Goal: Transaction & Acquisition: Purchase product/service

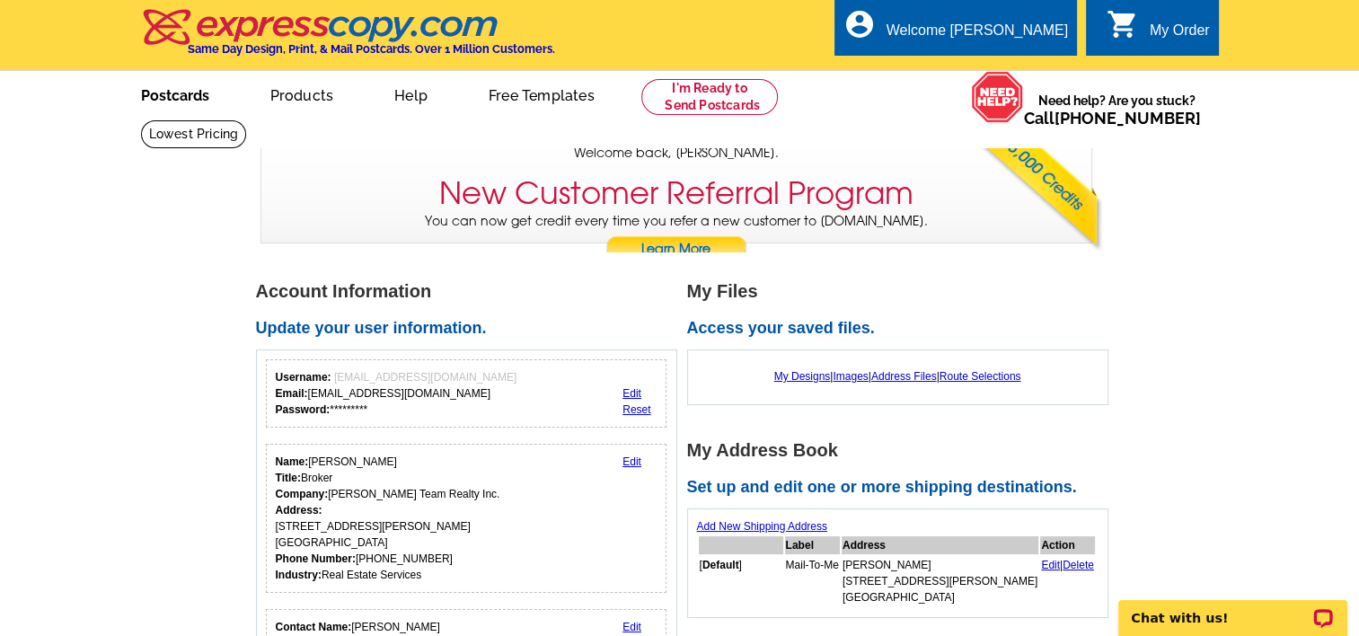
click at [165, 93] on link "Postcards" at bounding box center [175, 94] width 126 height 42
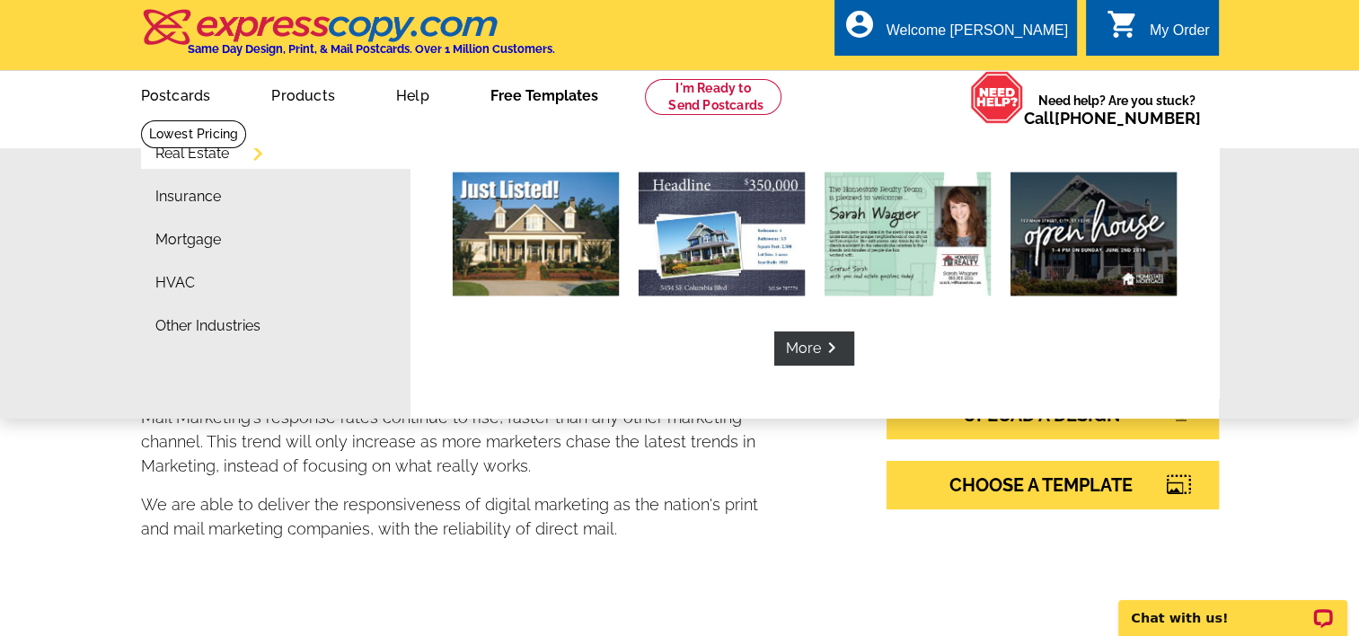
click at [512, 93] on link "Free Templates" at bounding box center [544, 94] width 165 height 42
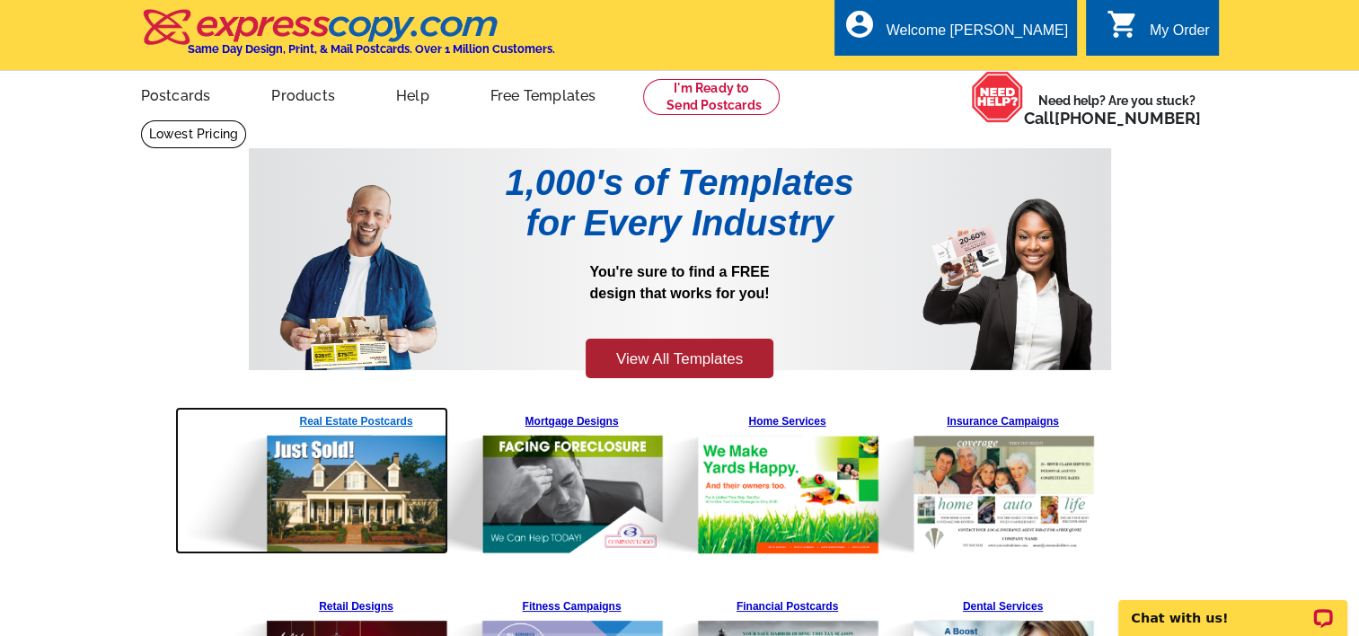
click at [329, 416] on img at bounding box center [312, 480] width 274 height 147
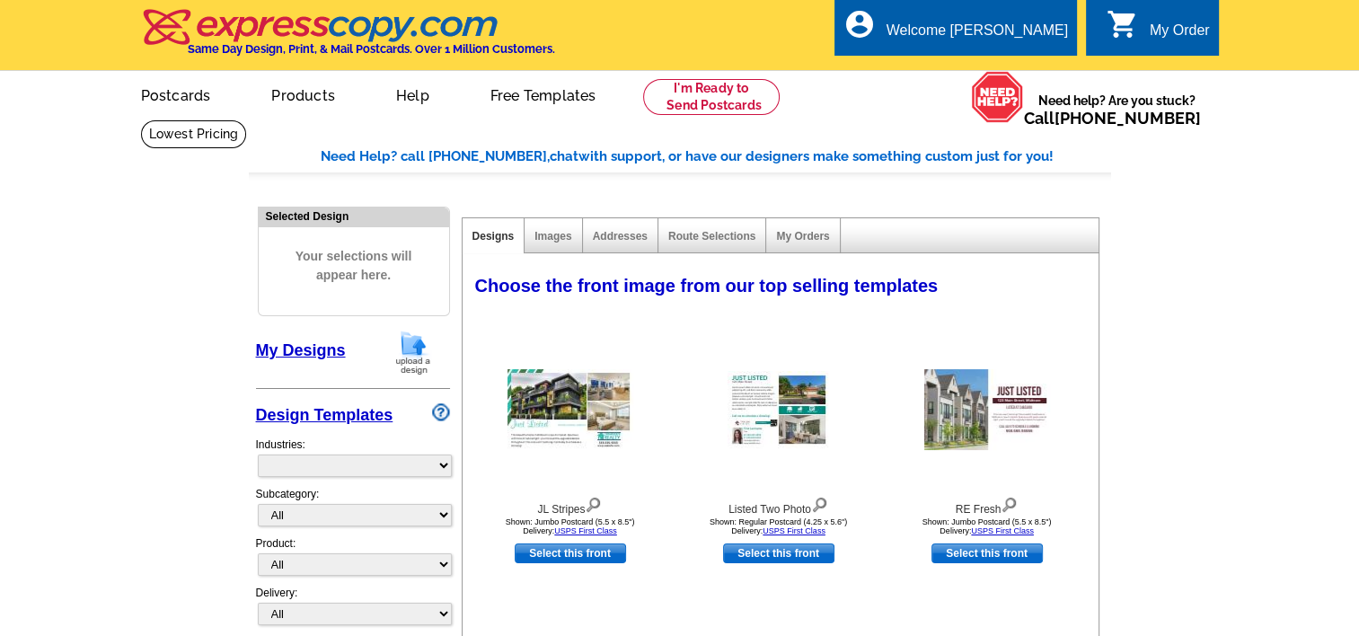
select select "785"
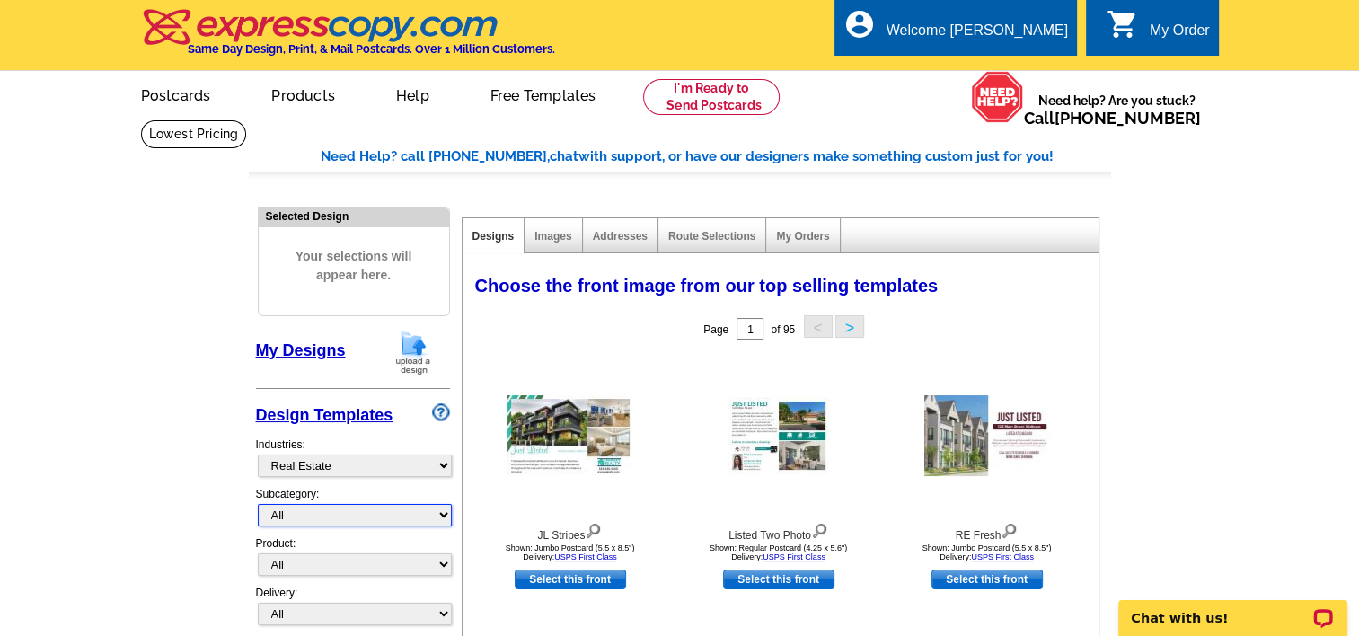
click at [313, 511] on select "All RE/MAX® Referrals Keller Williams® Berkshire Hathaway Home Services Century…" at bounding box center [355, 515] width 194 height 22
select select "788"
click at [258, 504] on select "All RE/MAX® Referrals Keller Williams® Berkshire Hathaway Home Services Century…" at bounding box center [355, 515] width 194 height 22
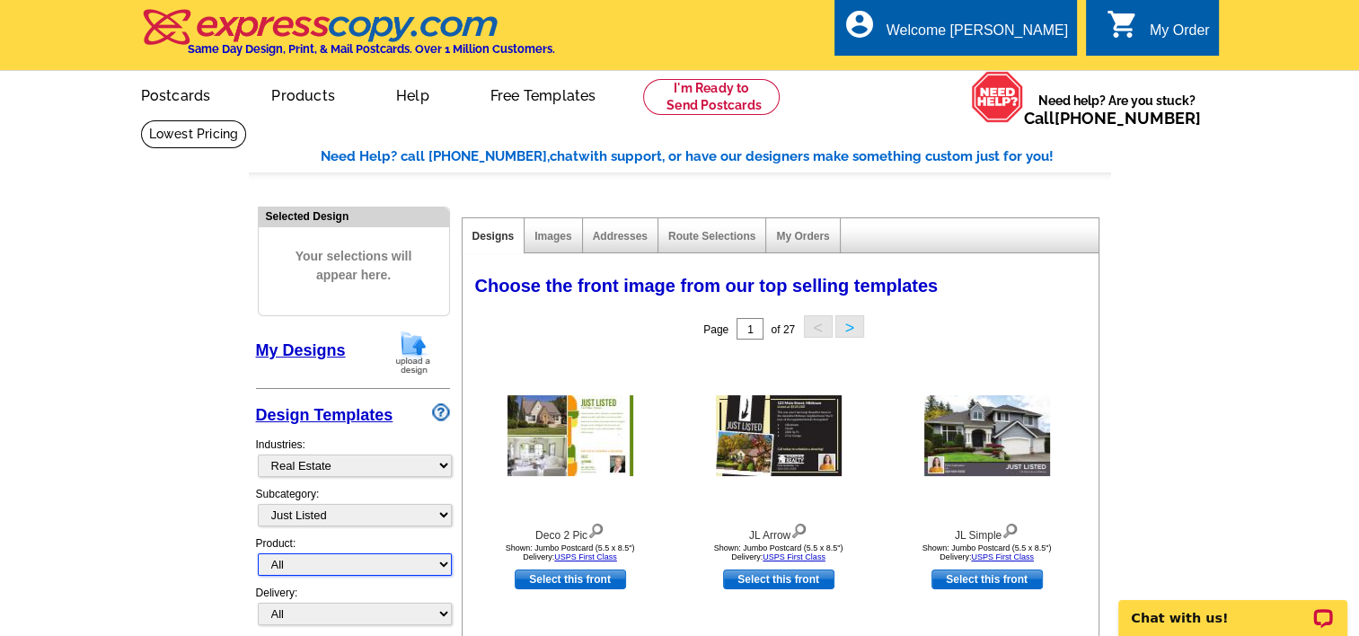
click at [302, 561] on select "All Postcards Letters and flyers Business Cards Door Hangers Greeting Cards" at bounding box center [355, 564] width 194 height 22
select select "1"
click at [258, 553] on select "All Postcards Letters and flyers Business Cards Door Hangers Greeting Cards" at bounding box center [355, 564] width 194 height 22
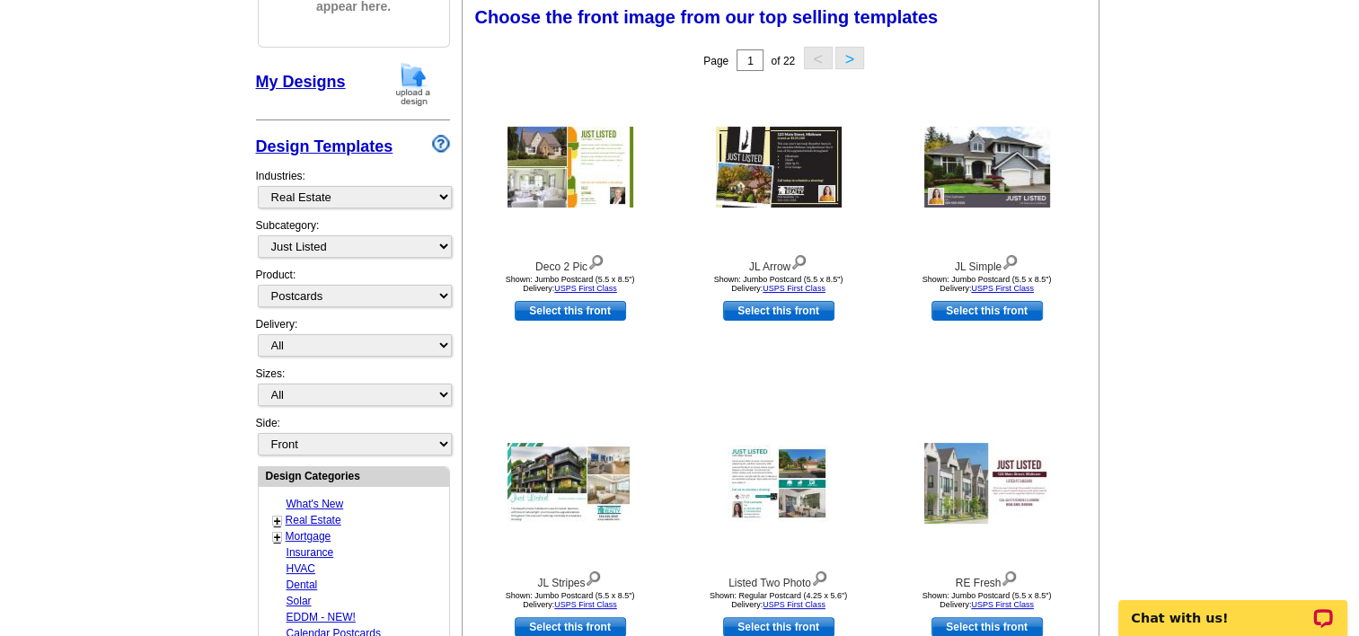
scroll to position [270, 0]
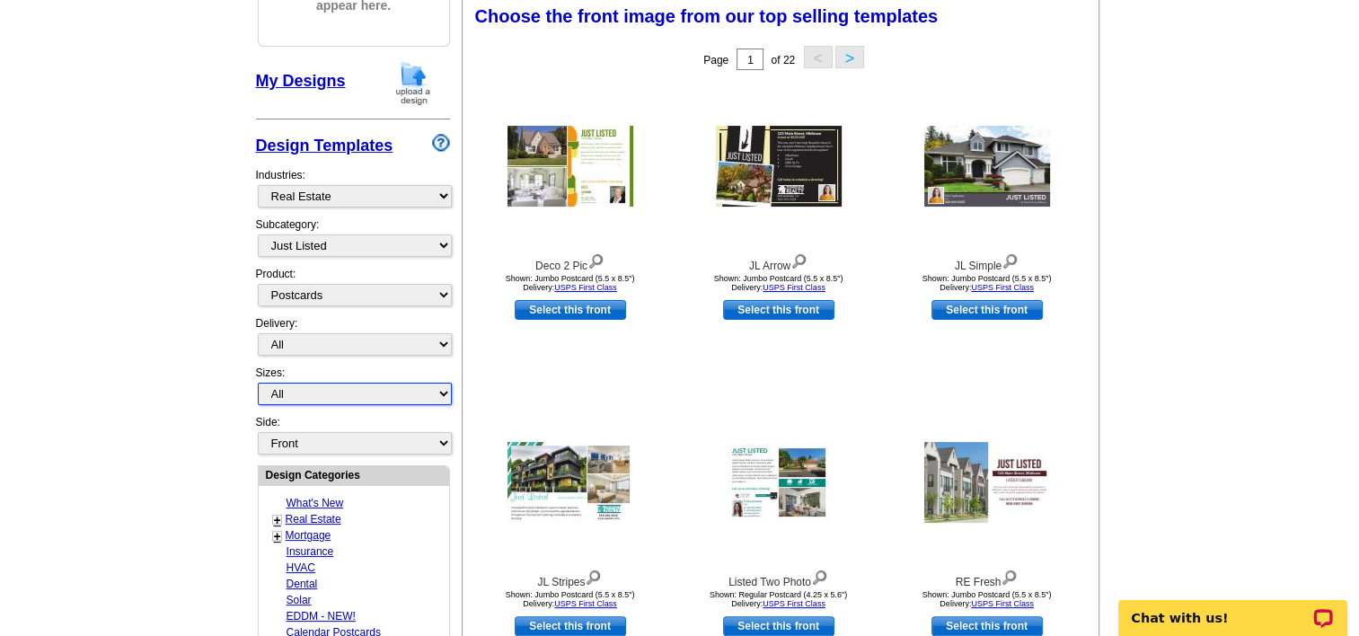
click at [285, 387] on select "All Jumbo Postcard (5.5" x 8.5") Regular Postcard (4.25" x 5.6") Panoramic Post…" at bounding box center [355, 394] width 194 height 22
select select "1"
click at [258, 383] on select "All Jumbo Postcard (5.5" x 8.5") Regular Postcard (4.25" x 5.6") Panoramic Post…" at bounding box center [355, 394] width 194 height 22
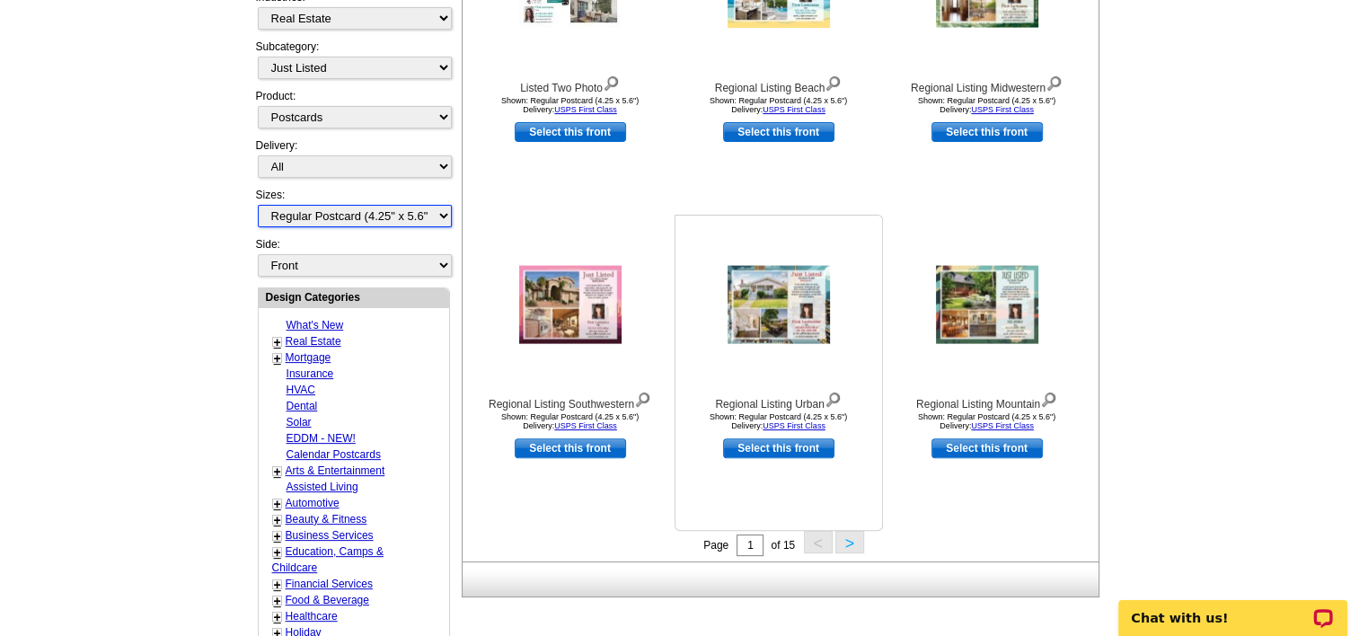
scroll to position [539, 0]
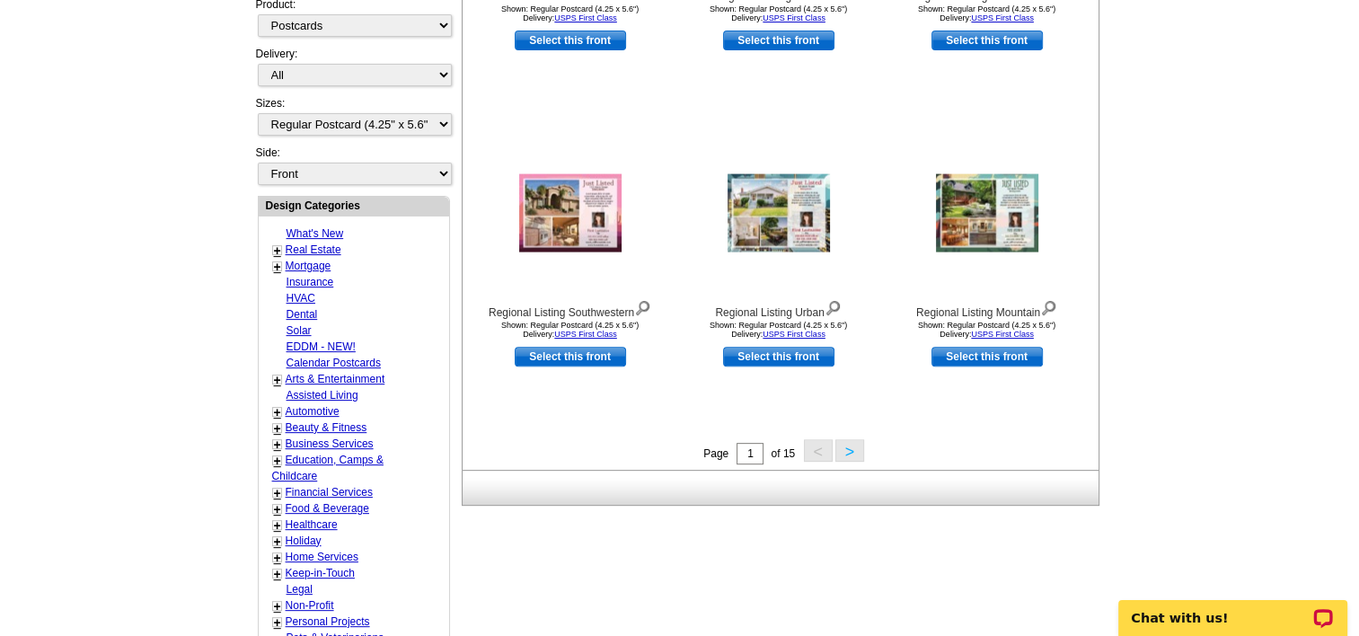
click at [848, 453] on button ">" at bounding box center [850, 450] width 29 height 22
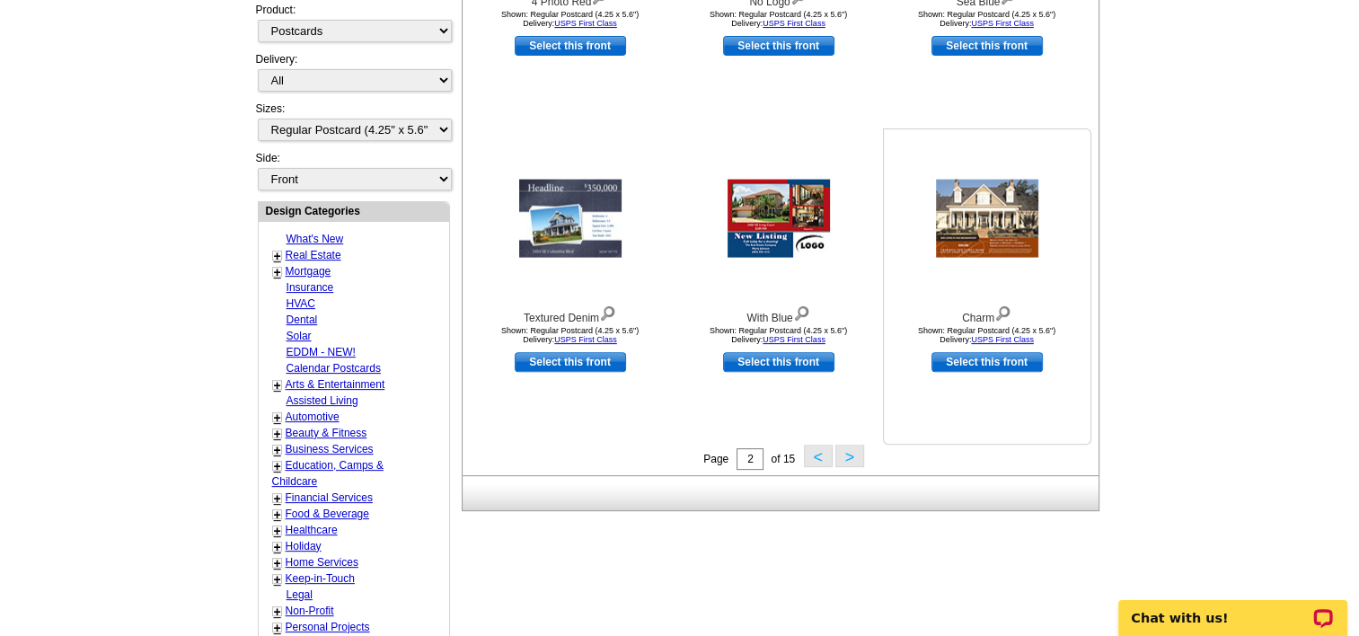
scroll to position [535, 0]
click at [968, 358] on link "Select this front" at bounding box center [987, 361] width 111 height 20
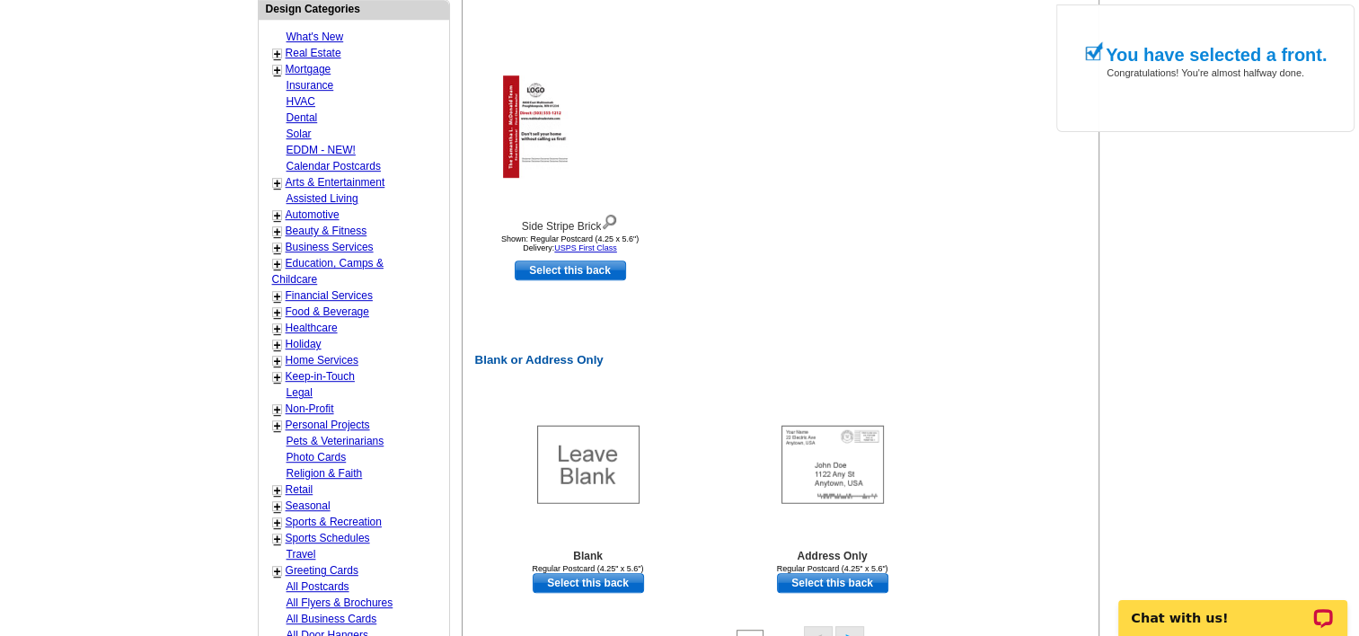
scroll to position [988, 0]
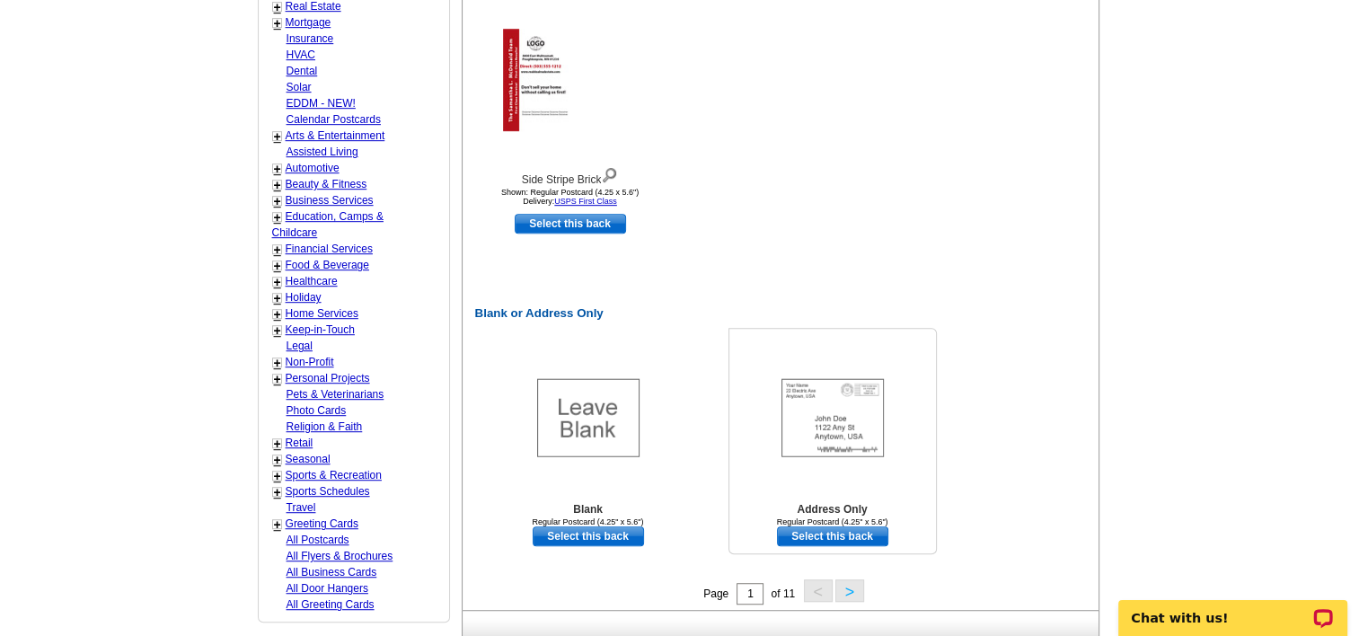
click at [815, 533] on link "Select this back" at bounding box center [832, 537] width 111 height 20
select select "front"
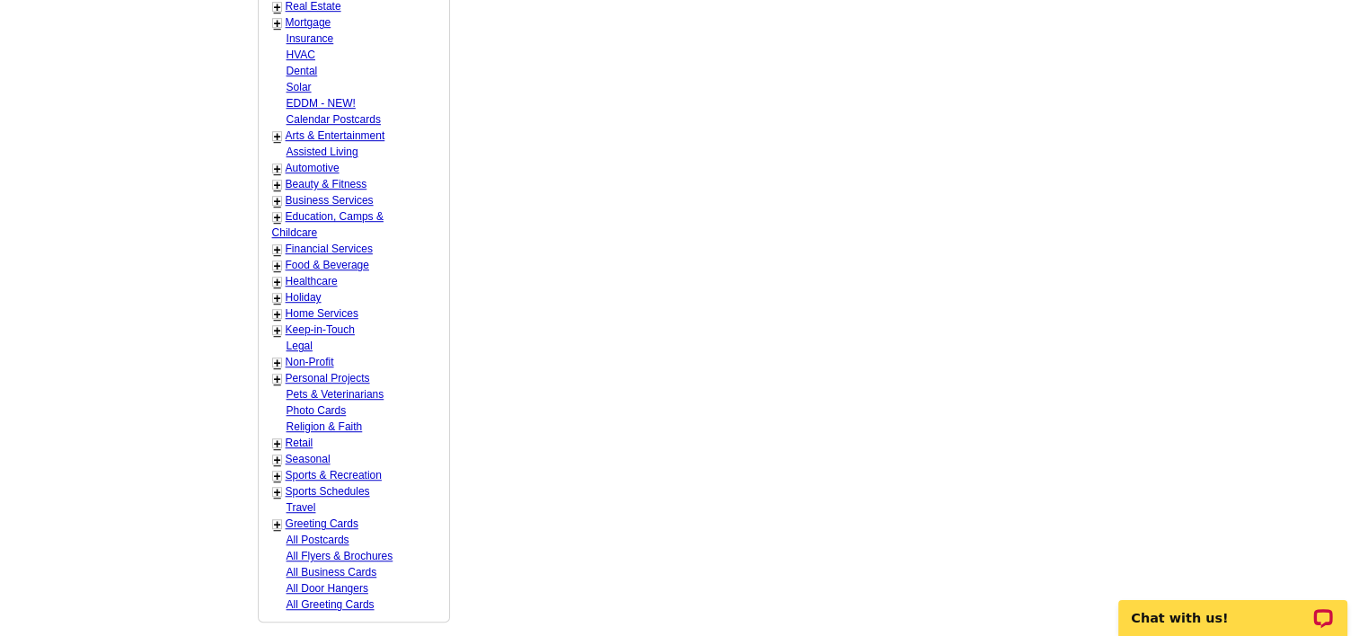
scroll to position [0, 0]
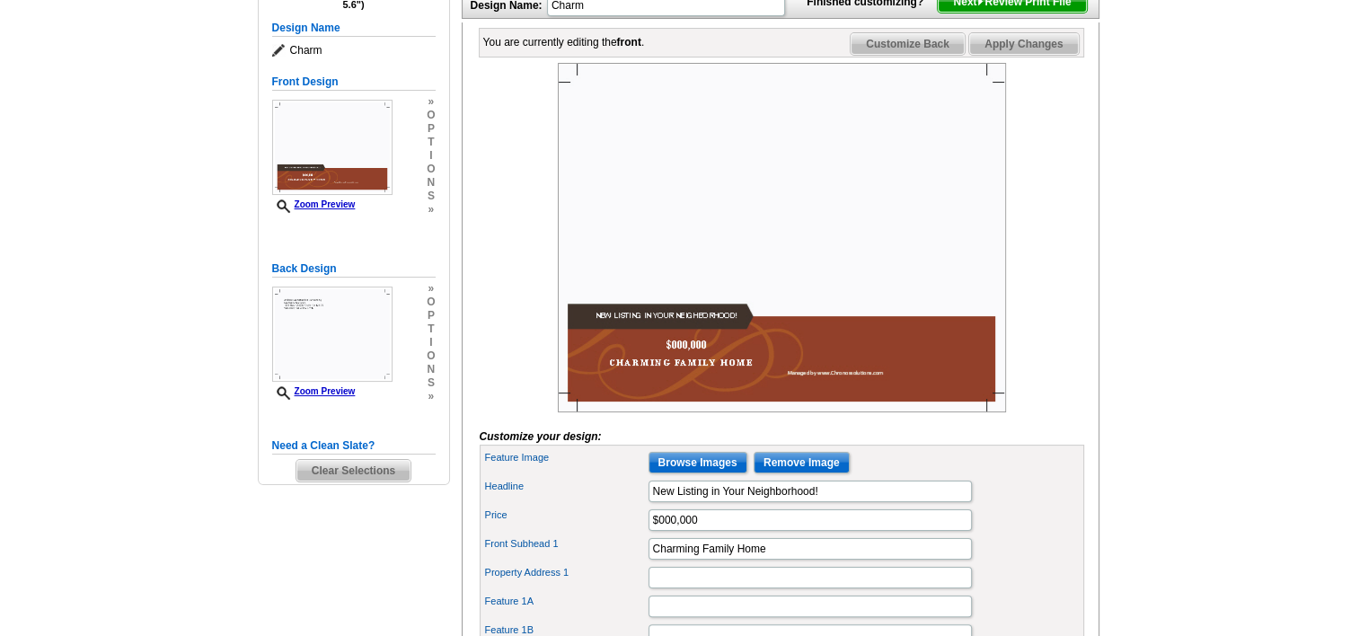
scroll to position [359, 0]
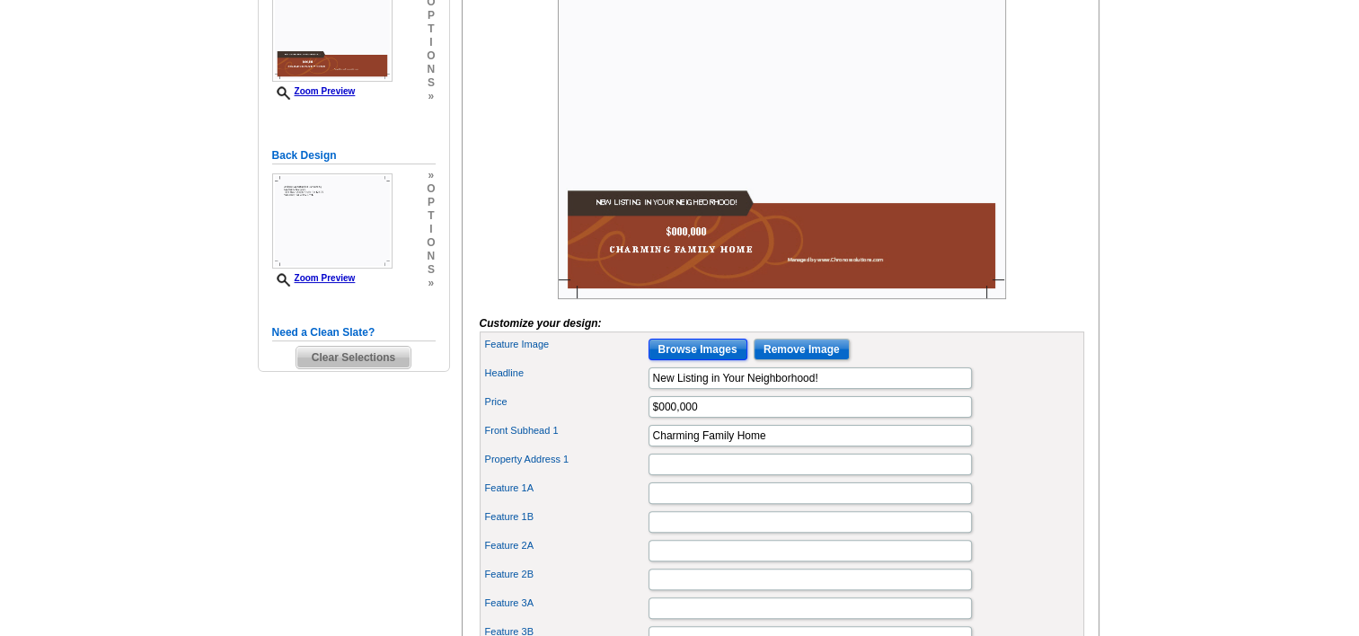
click at [694, 360] on input "Browse Images" at bounding box center [698, 350] width 99 height 22
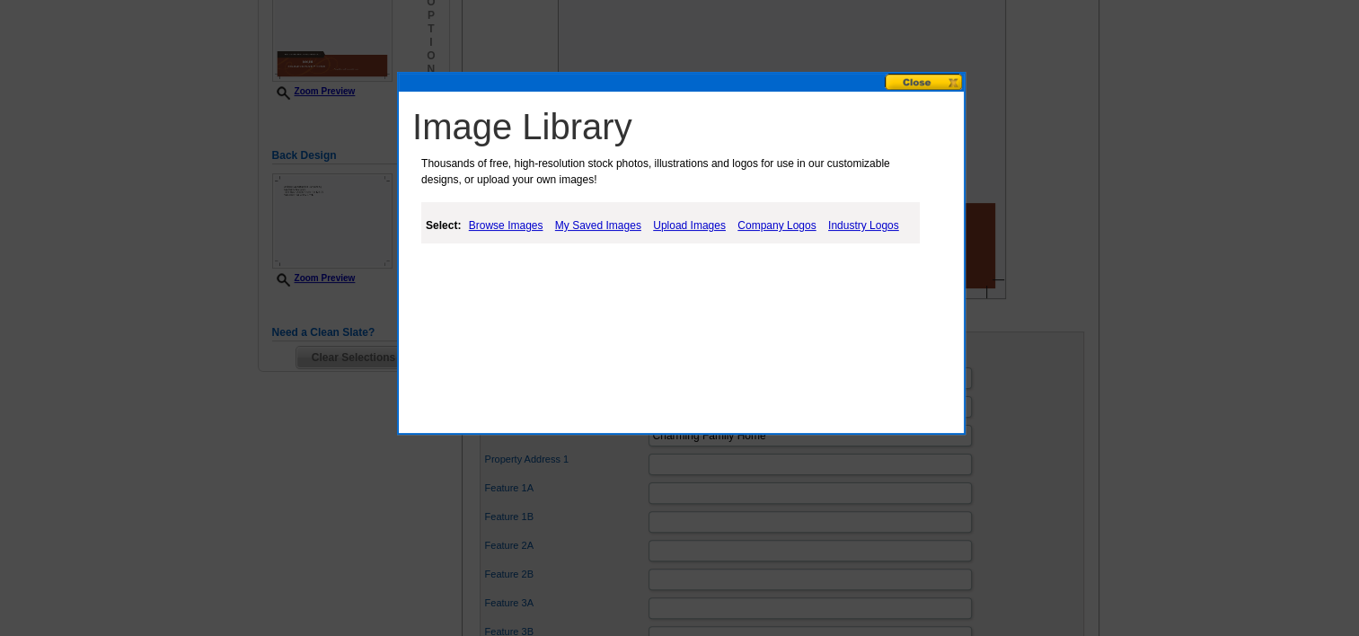
click at [690, 222] on link "Upload Images" at bounding box center [690, 226] width 82 height 22
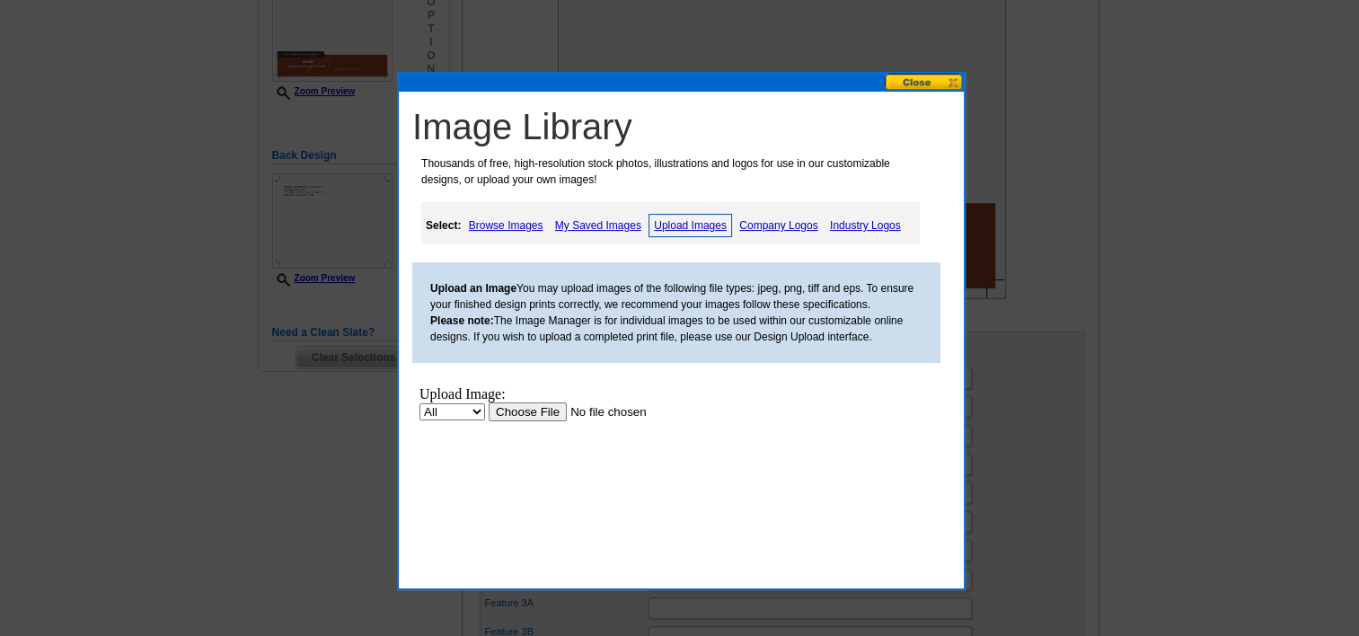
scroll to position [0, 0]
click at [521, 412] on input "file" at bounding box center [602, 412] width 227 height 19
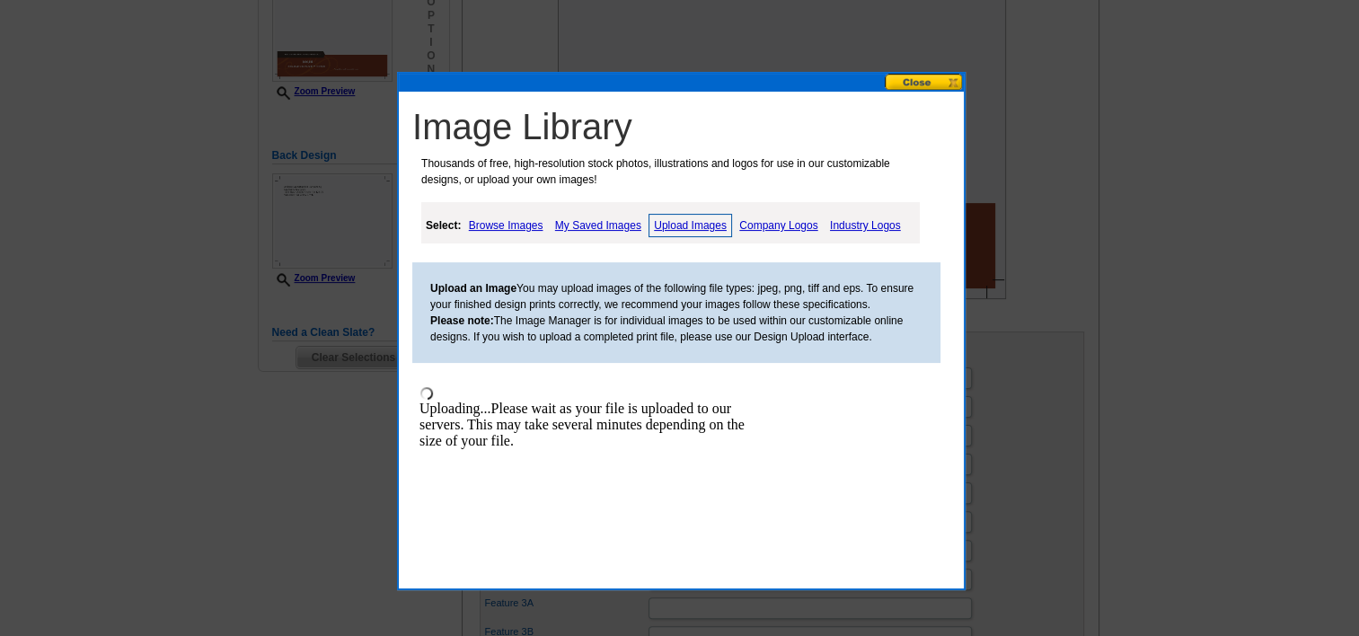
click at [679, 221] on link "Upload Images" at bounding box center [691, 225] width 84 height 23
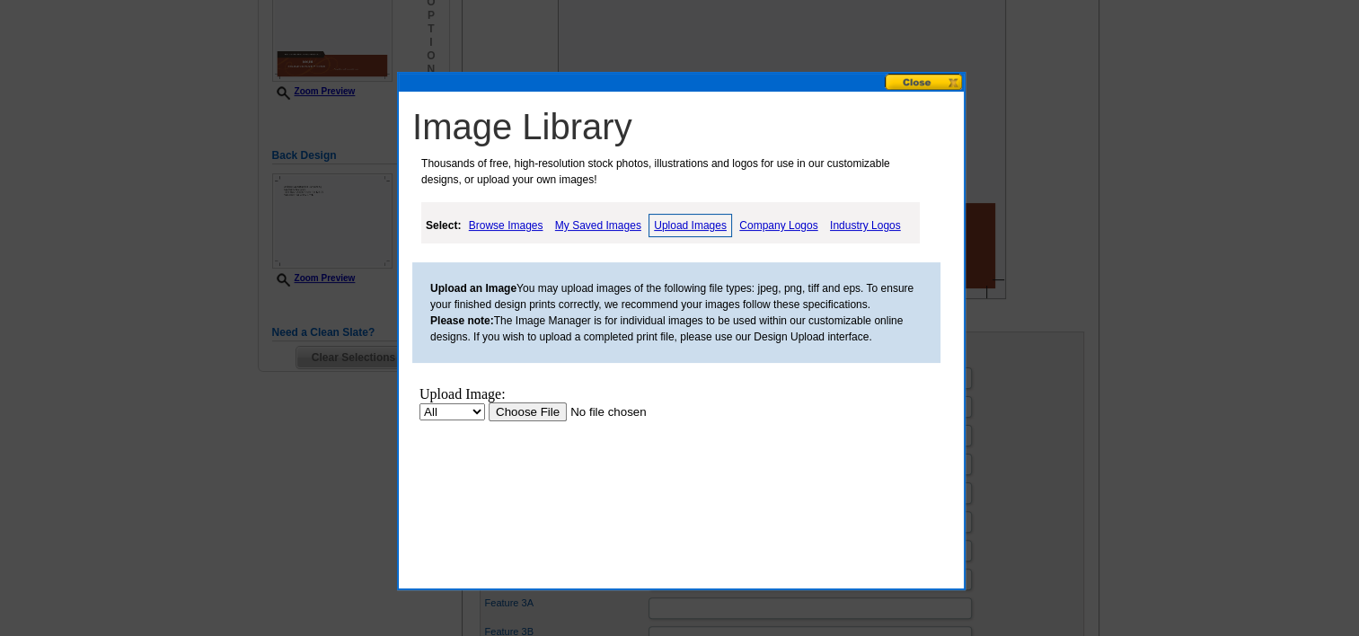
click at [519, 412] on input "file" at bounding box center [602, 412] width 227 height 19
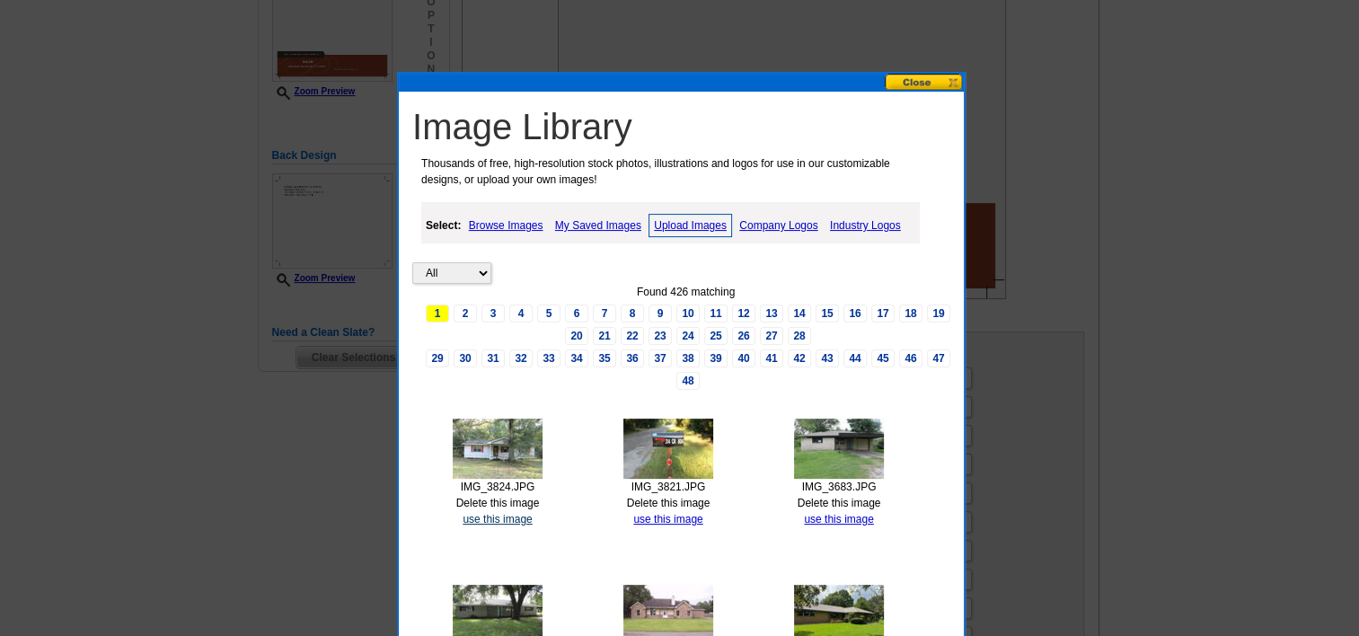
click at [502, 515] on link "use this image" at bounding box center [497, 519] width 69 height 13
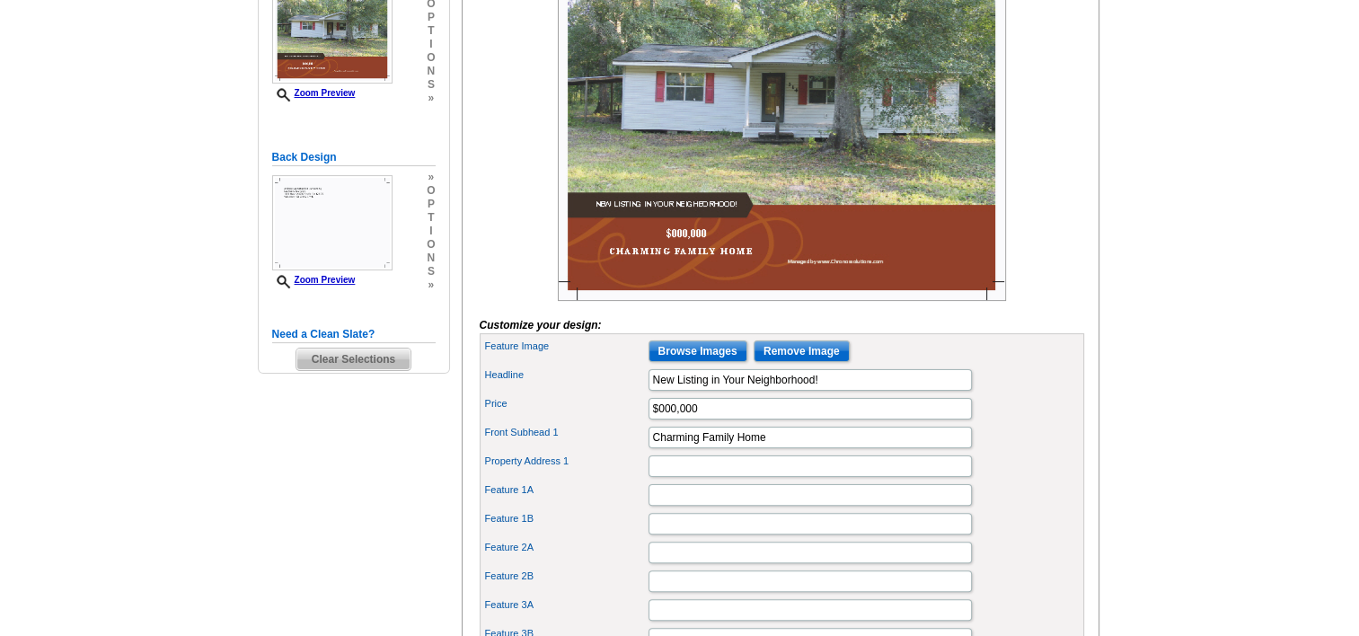
scroll to position [359, 0]
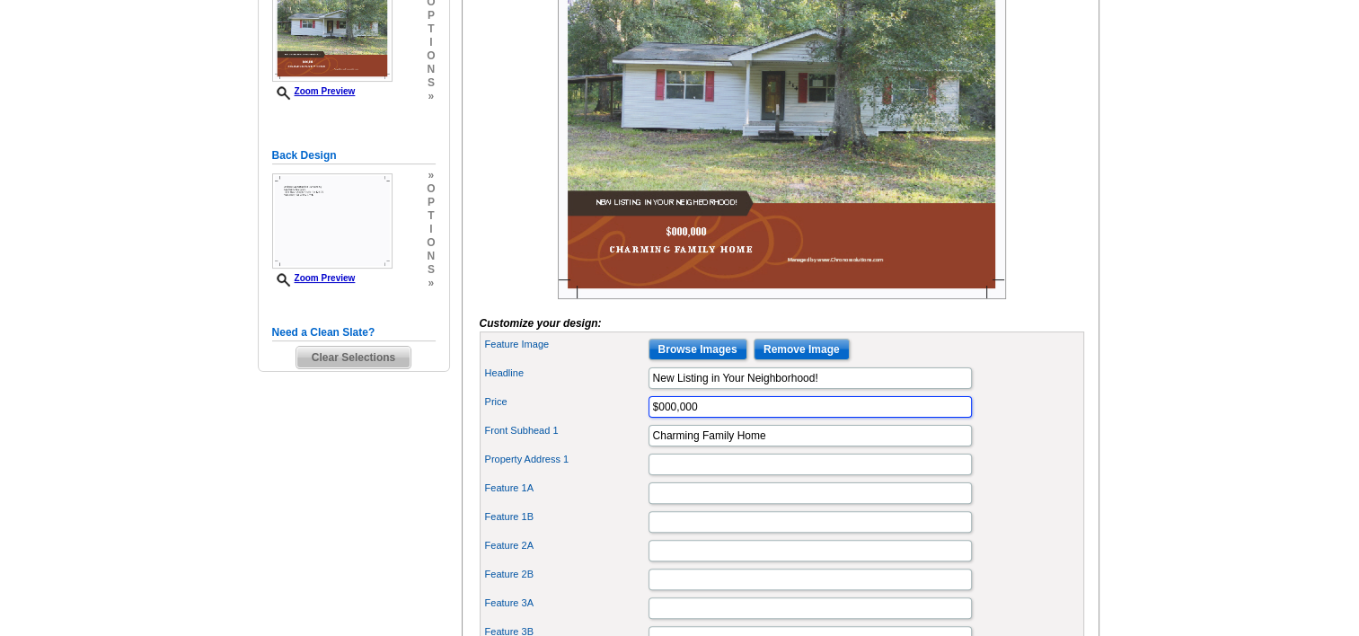
click at [676, 418] on input "$000,000" at bounding box center [810, 407] width 323 height 22
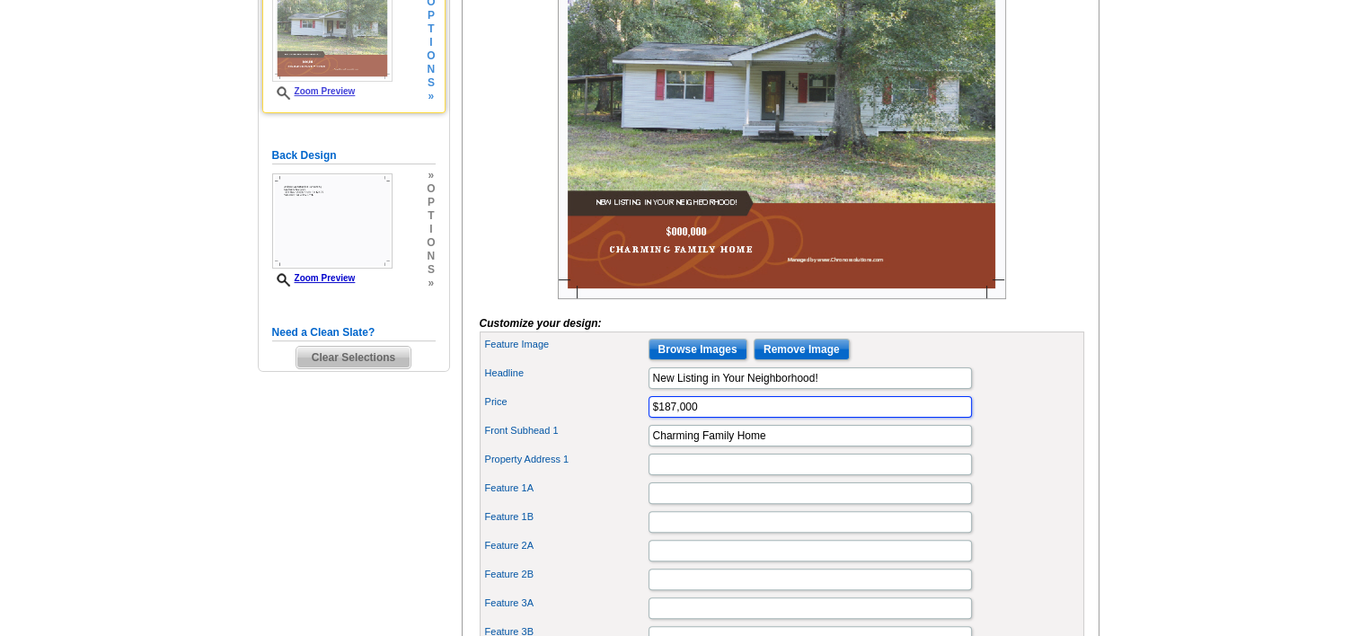
type input "$187,000"
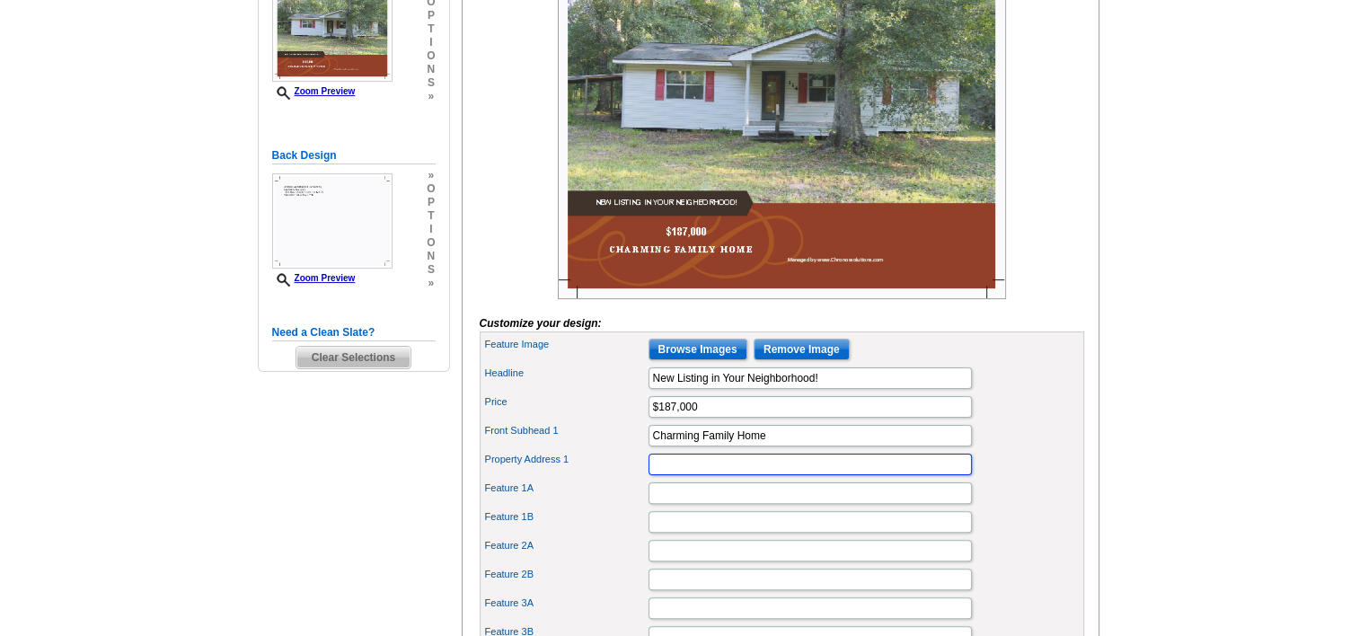
click at [680, 475] on input "Property Address 1" at bounding box center [810, 465] width 323 height 22
paste input "314 COUNTY RD 804 BUNA, TX 77612"
type input "314 COUNTY RD 804 BUNA, TX 77612"
click at [718, 504] on input "Feature 1A" at bounding box center [810, 494] width 323 height 22
type input "1"
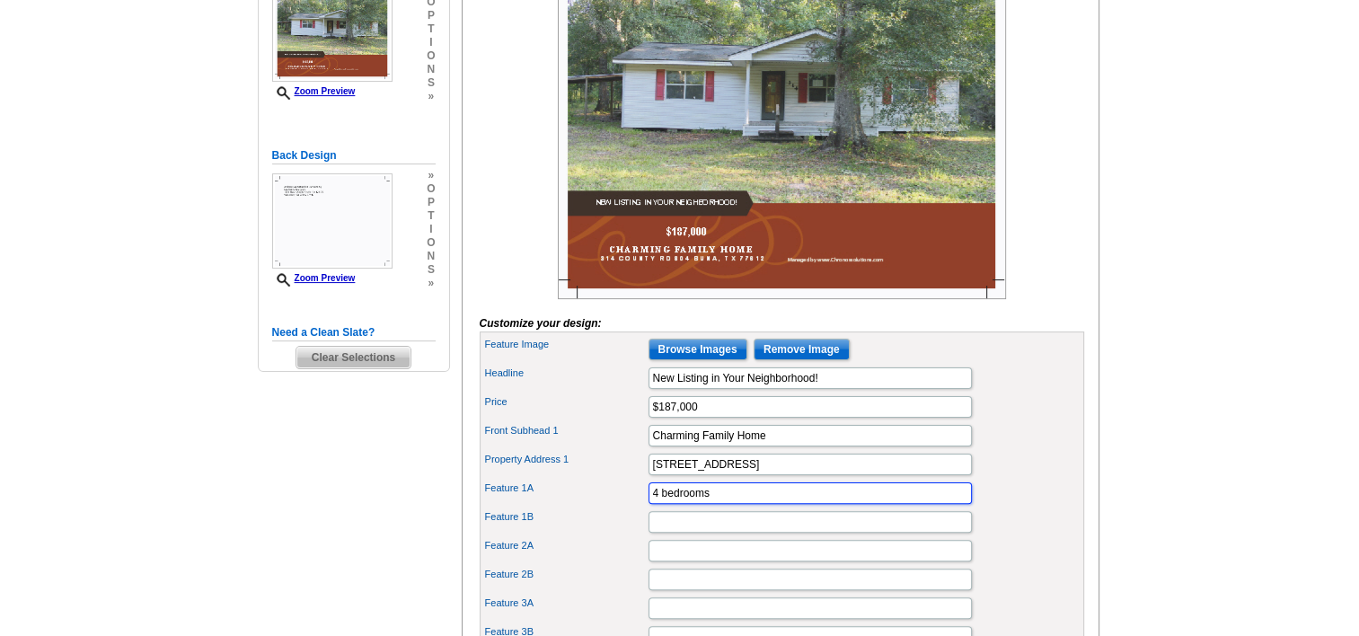
type input "4 bedrooms"
click at [695, 533] on input "Feature 1B" at bounding box center [810, 522] width 323 height 22
type input "3 bathrooms"
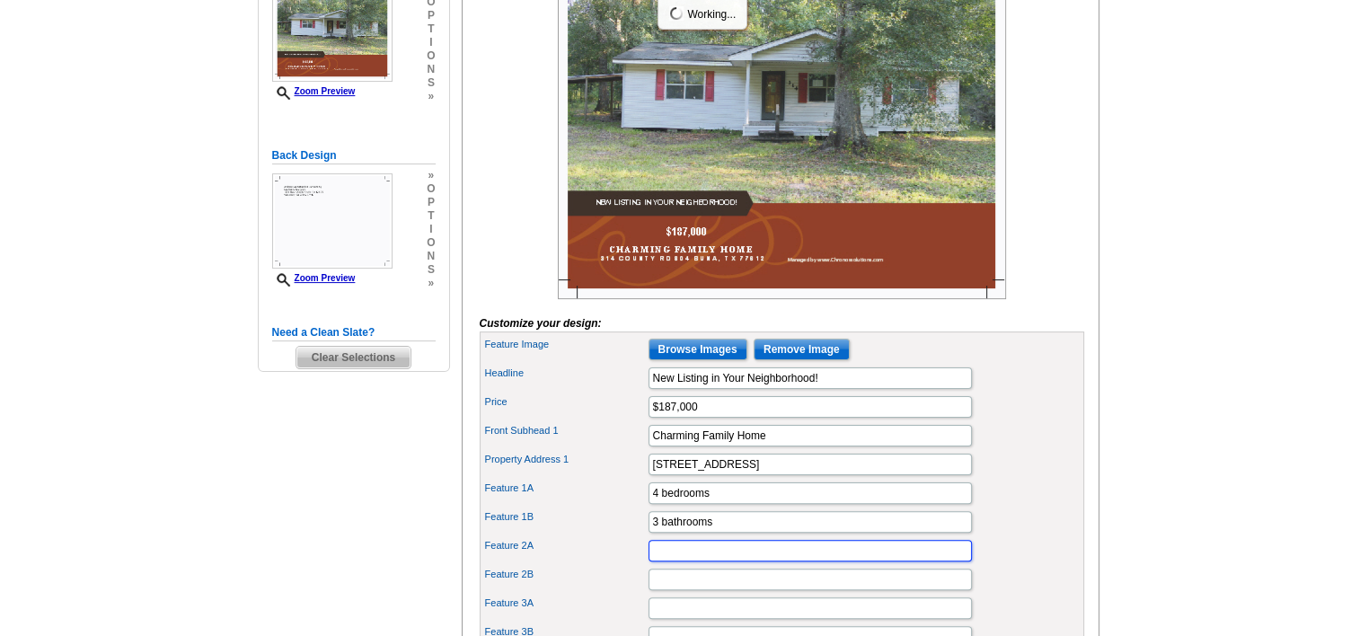
click at [670, 562] on input "Feature 2A" at bounding box center [810, 551] width 323 height 22
type input "2 space car port"
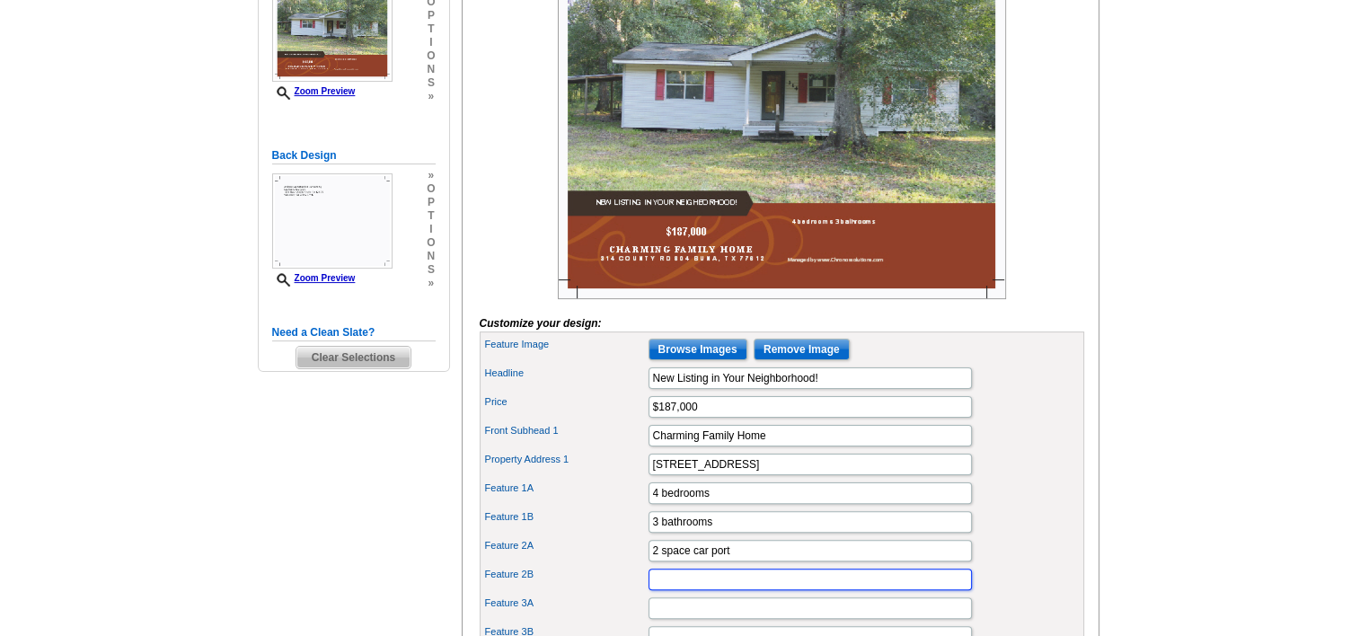
click at [677, 590] on input "Feature 2B" at bounding box center [810, 580] width 323 height 22
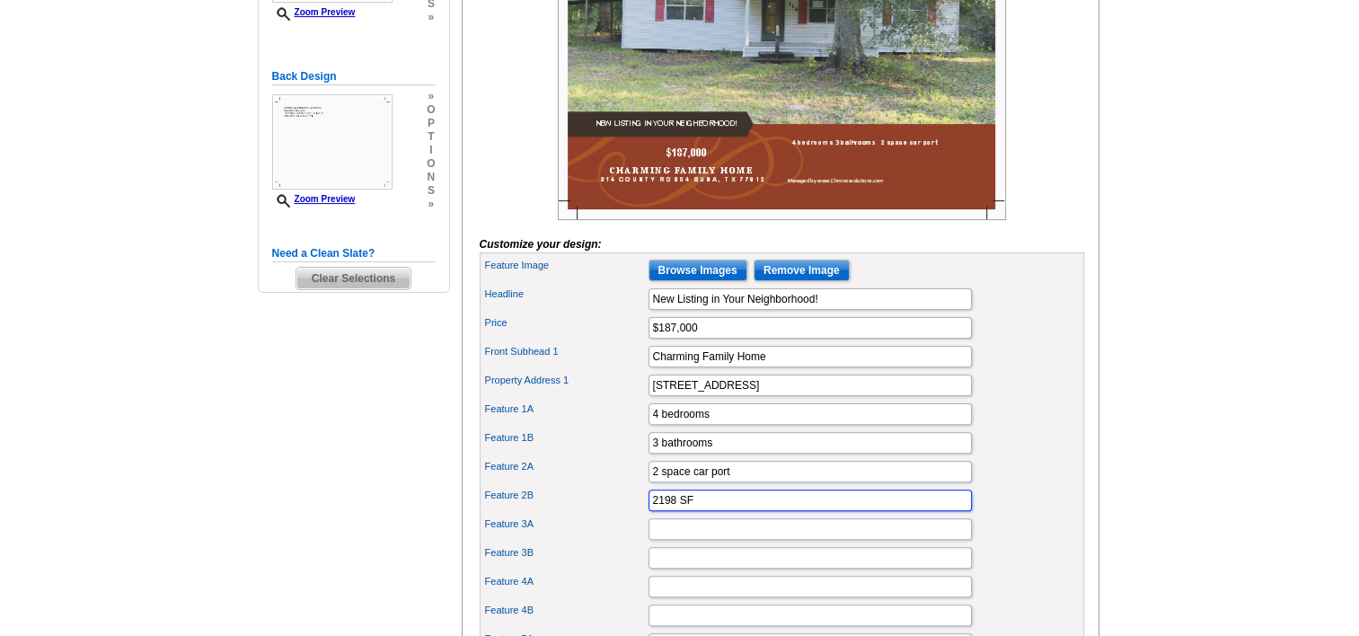
scroll to position [449, 0]
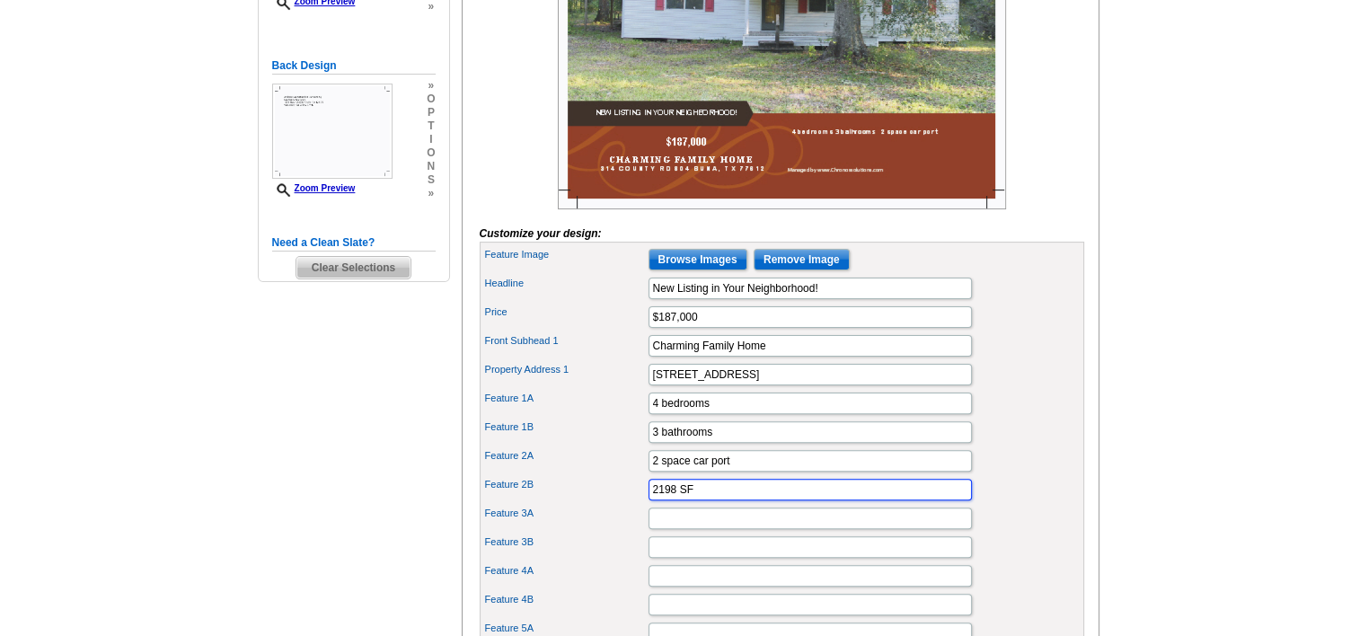
type input "2198 SF"
click at [677, 529] on input "Feature 3A" at bounding box center [810, 519] width 323 height 22
type input "2 acres."
click at [704, 558] on input "Feature 3B" at bounding box center [810, 547] width 323 height 22
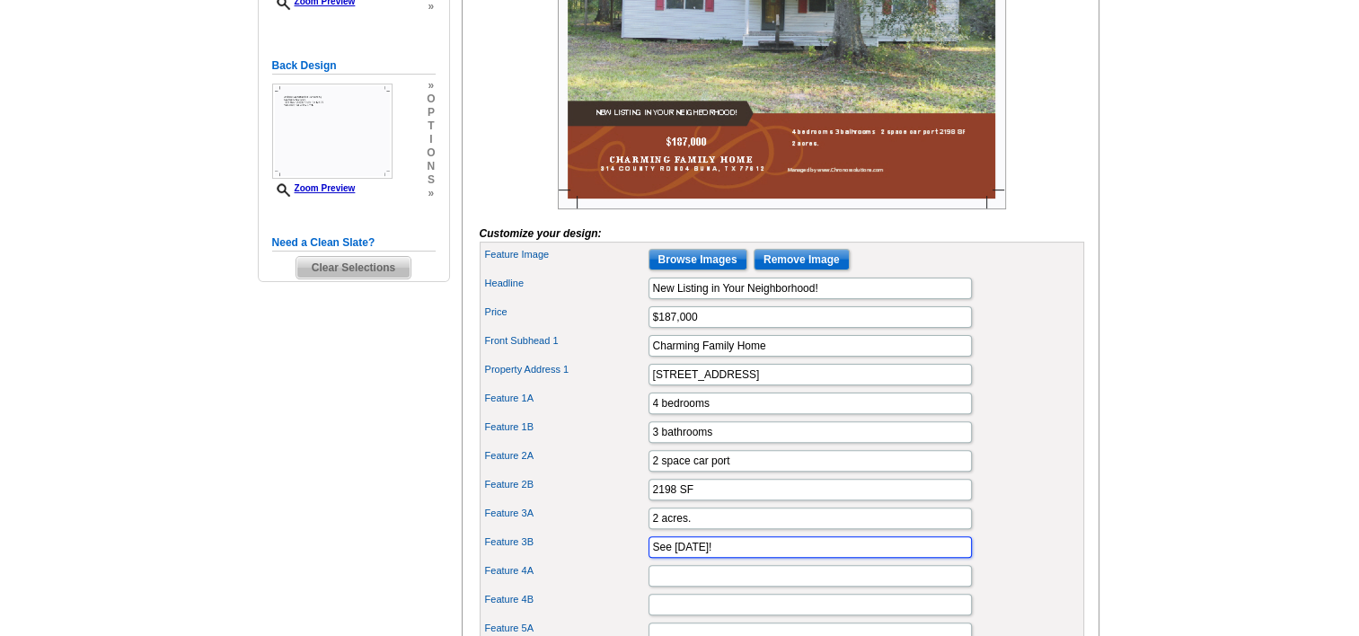
type input "See Today!"
click at [681, 587] on input "Feature 4A" at bounding box center [810, 576] width 323 height 22
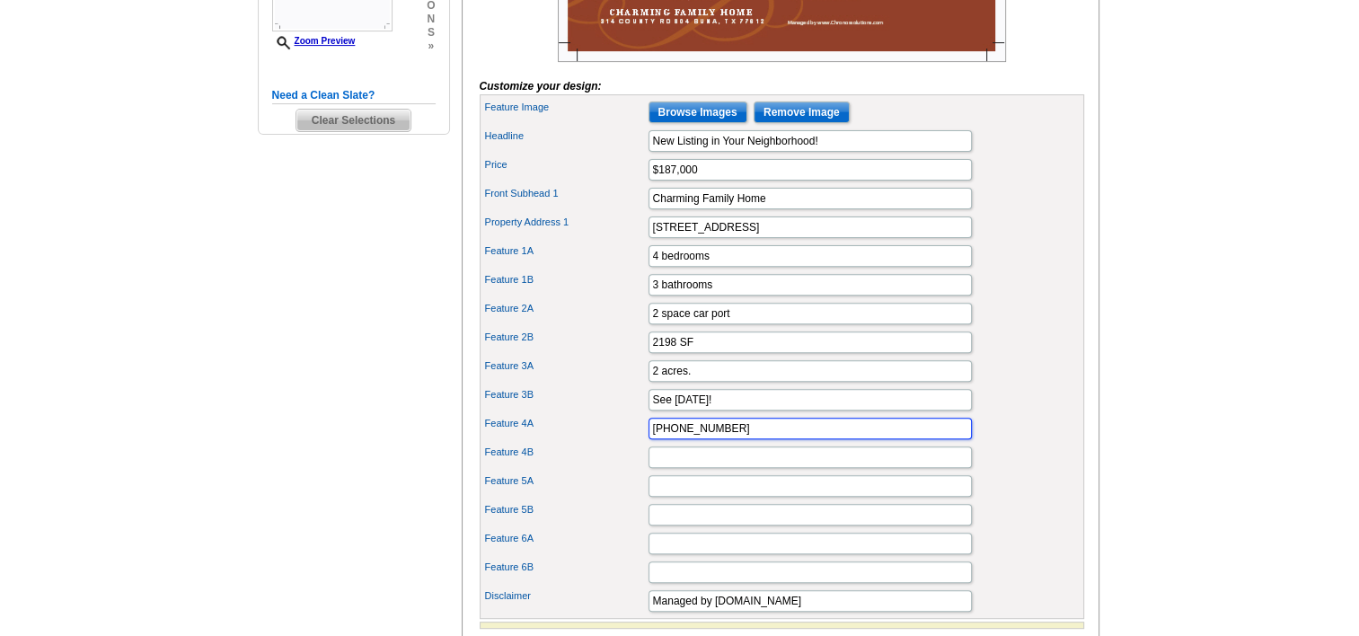
scroll to position [629, 0]
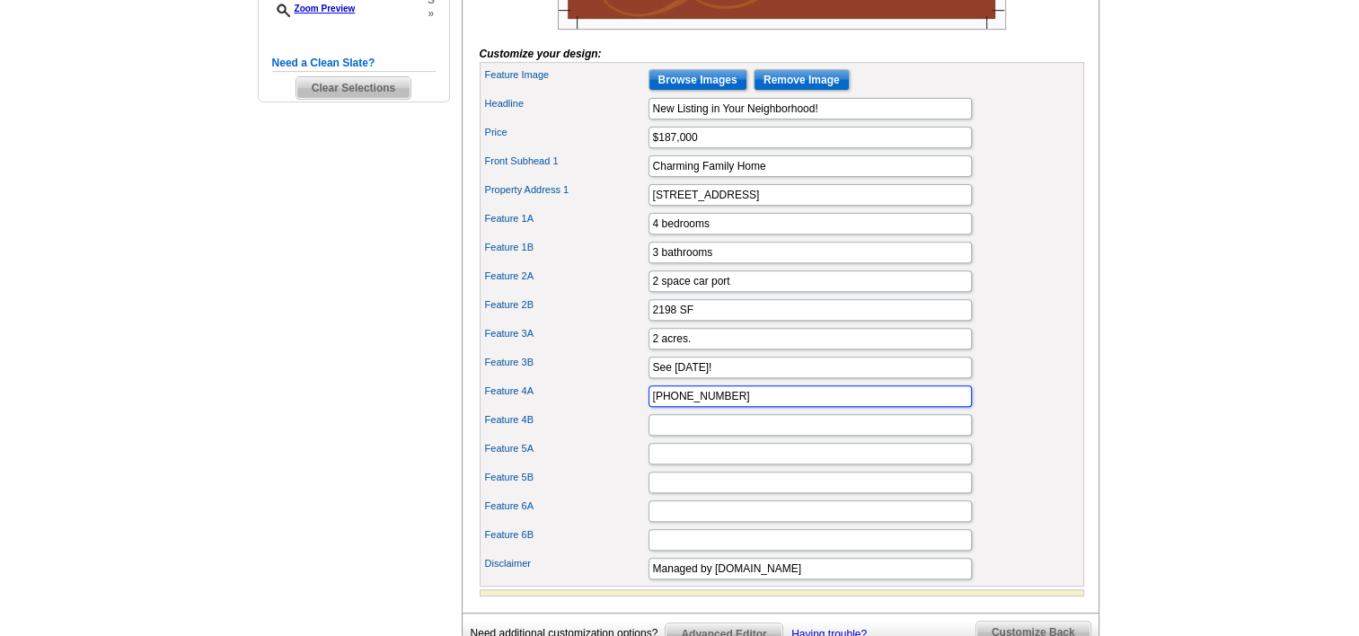
type input "713-589-2220"
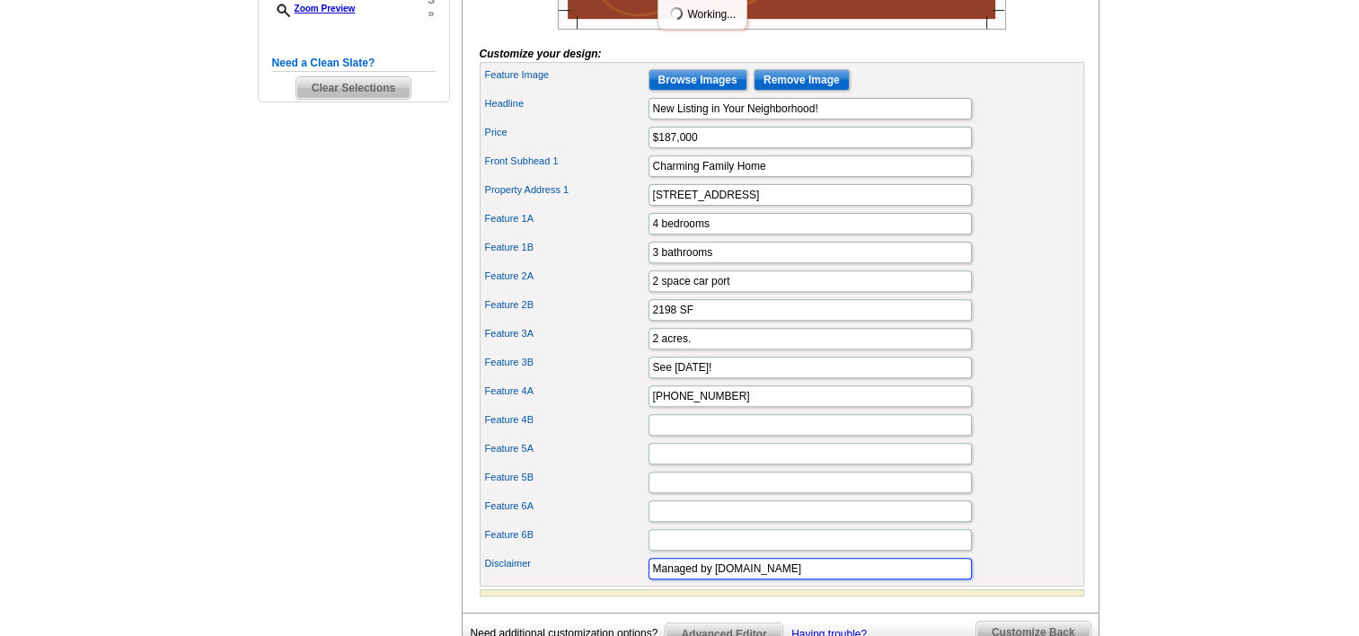
drag, startPoint x: 822, startPoint y: 593, endPoint x: 739, endPoint y: 595, distance: 82.7
click at [739, 580] on input "Managed by www.Chronossolutions.com" at bounding box center [810, 569] width 323 height 22
type input "Managed by www.ATEAMREALTYINC.com"
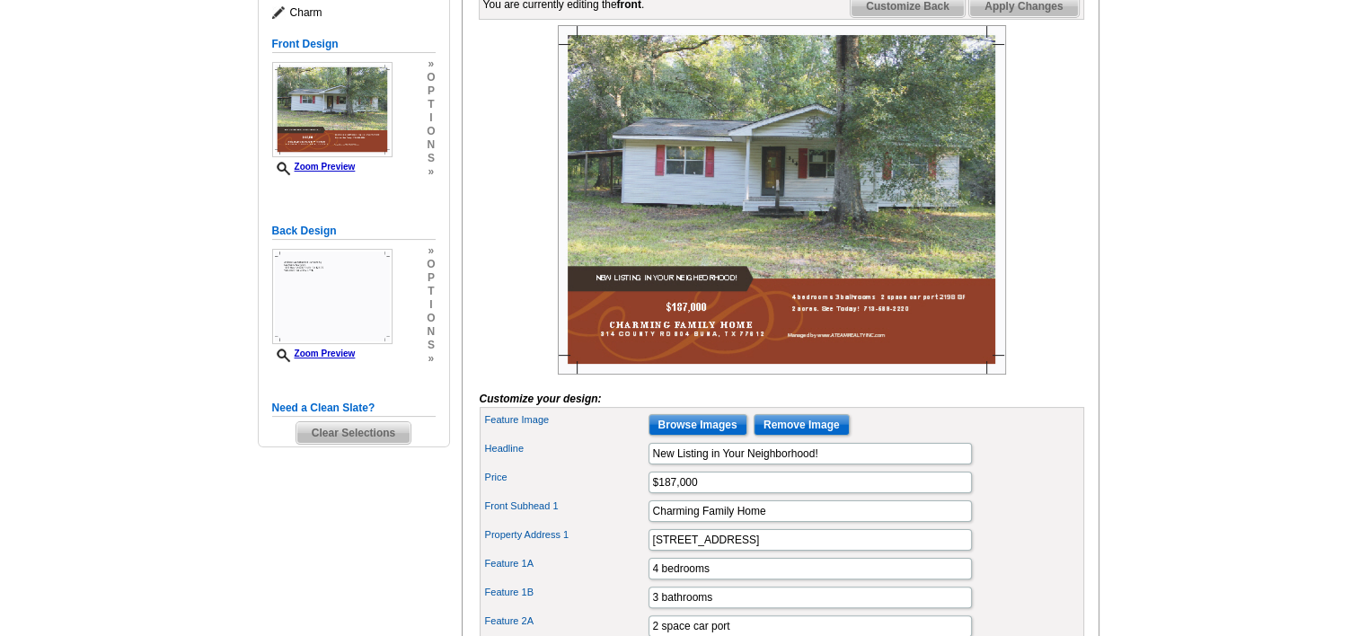
scroll to position [270, 0]
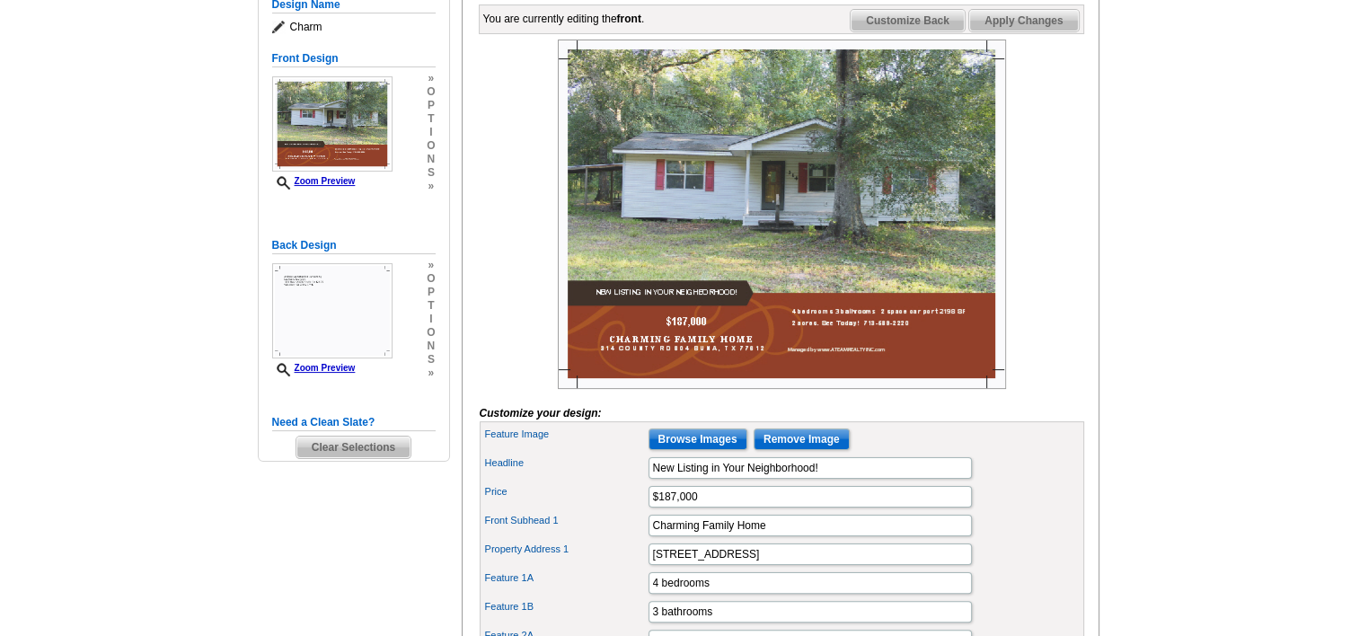
click at [1010, 31] on span "Apply Changes" at bounding box center [1023, 21] width 109 height 22
click at [894, 31] on span "Customize Back" at bounding box center [908, 21] width 114 height 22
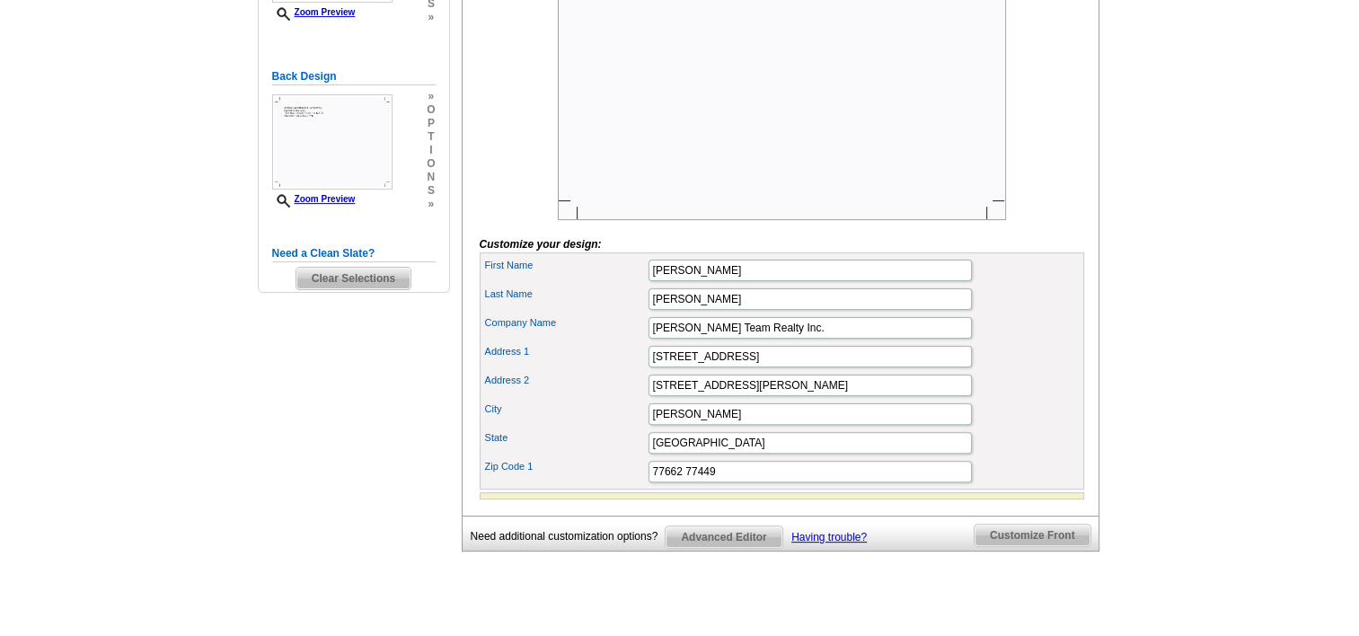
scroll to position [449, 0]
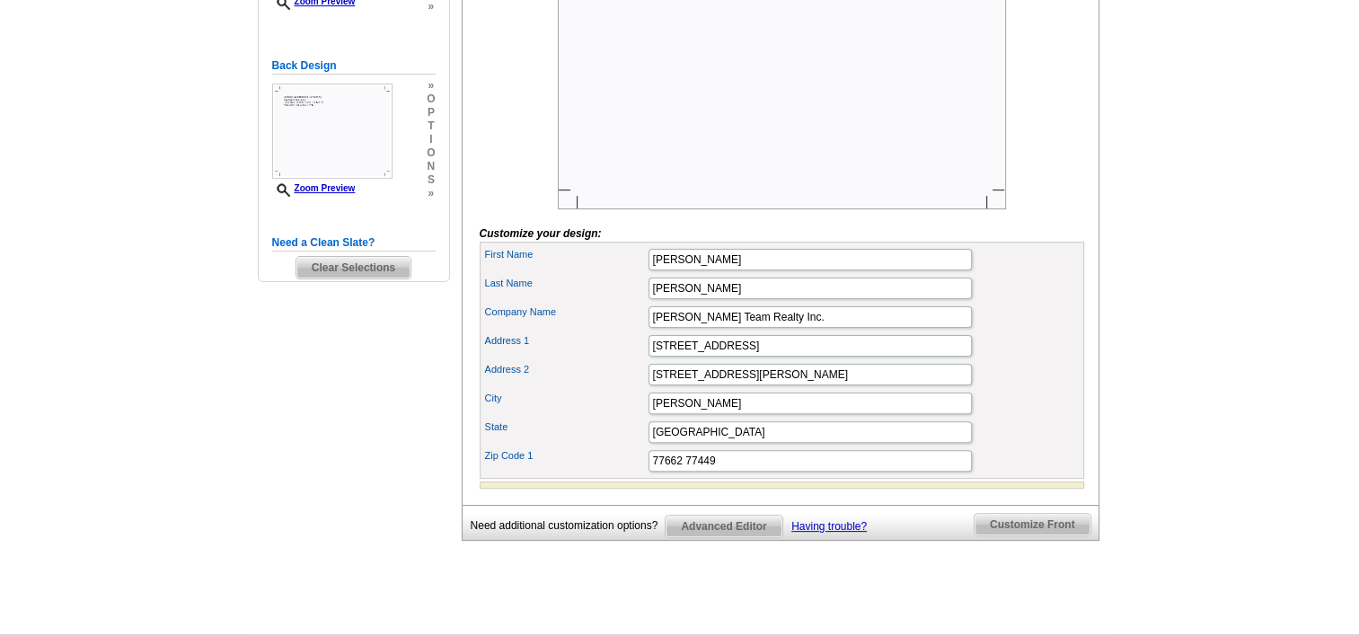
drag, startPoint x: 773, startPoint y: 287, endPoint x: 675, endPoint y: 288, distance: 97.9
click at [675, 270] on input "[PERSON_NAME]" at bounding box center [810, 260] width 323 height 22
click at [784, 270] on input "[PERSON_NAME]" at bounding box center [810, 260] width 323 height 22
drag, startPoint x: 779, startPoint y: 288, endPoint x: 677, endPoint y: 289, distance: 102.4
click at [671, 270] on input "[PERSON_NAME]" at bounding box center [810, 260] width 323 height 22
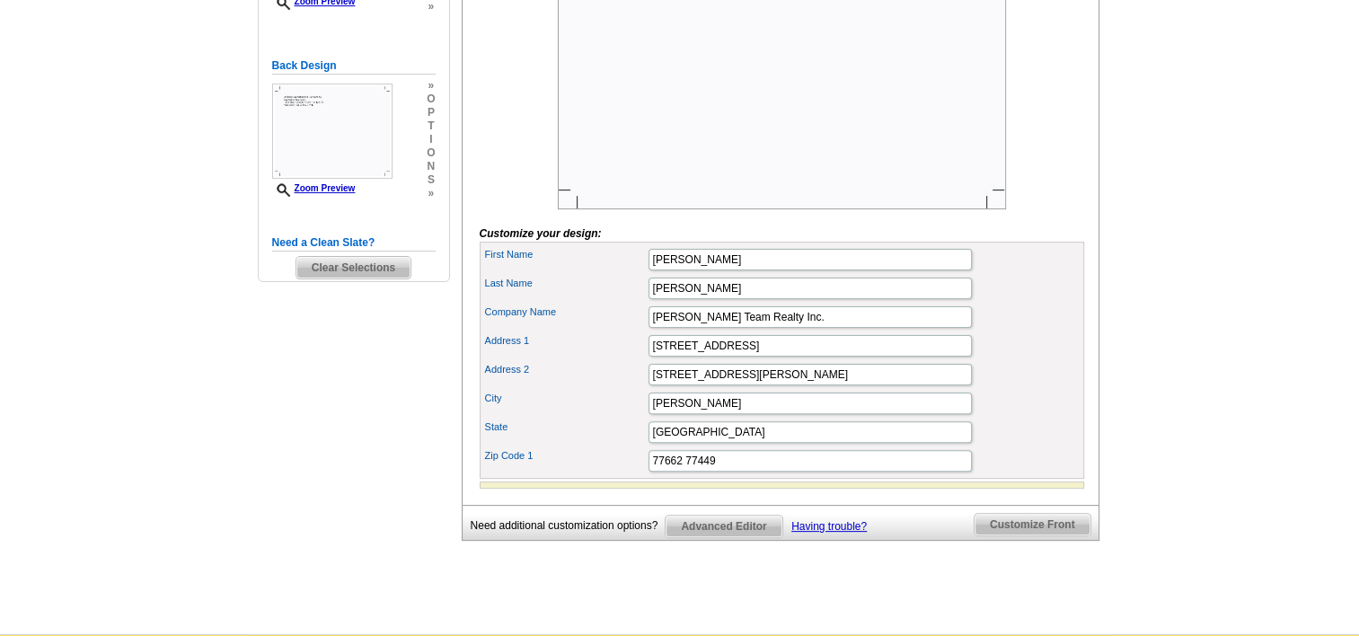
click at [810, 270] on input "[PERSON_NAME]" at bounding box center [810, 260] width 323 height 22
click at [807, 270] on input "[PERSON_NAME]" at bounding box center [810, 260] width 323 height 22
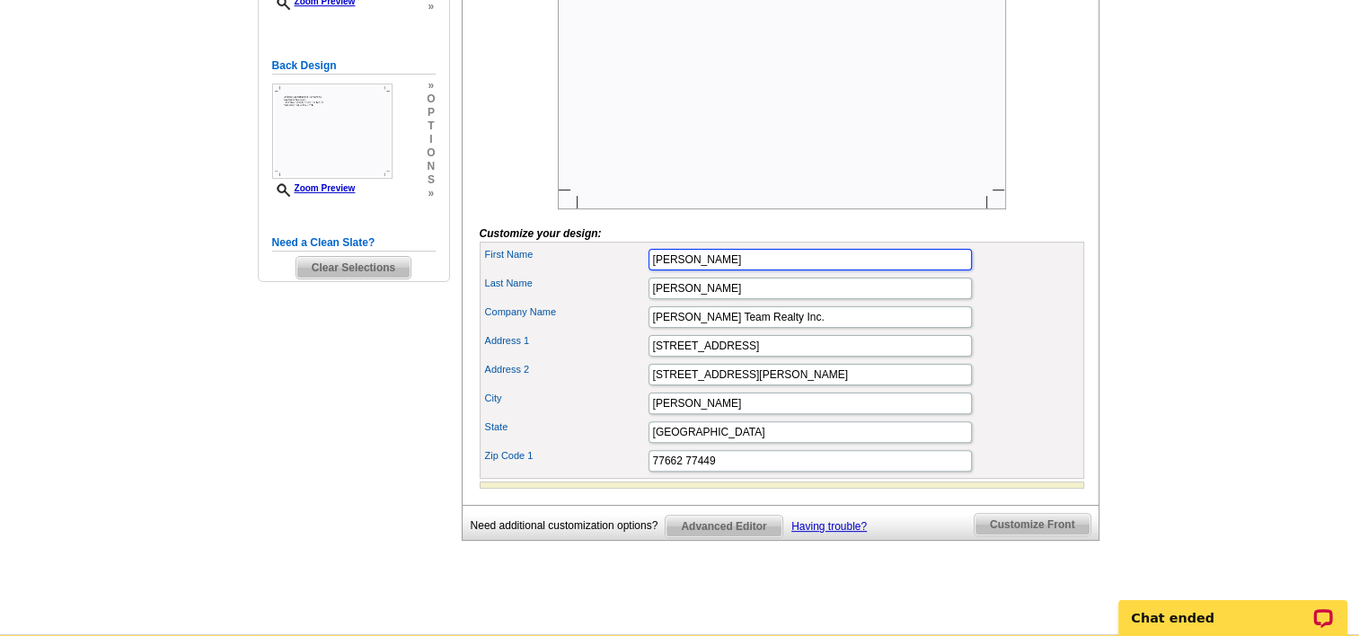
click at [817, 270] on input "[PERSON_NAME]" at bounding box center [810, 260] width 323 height 22
type input "A"
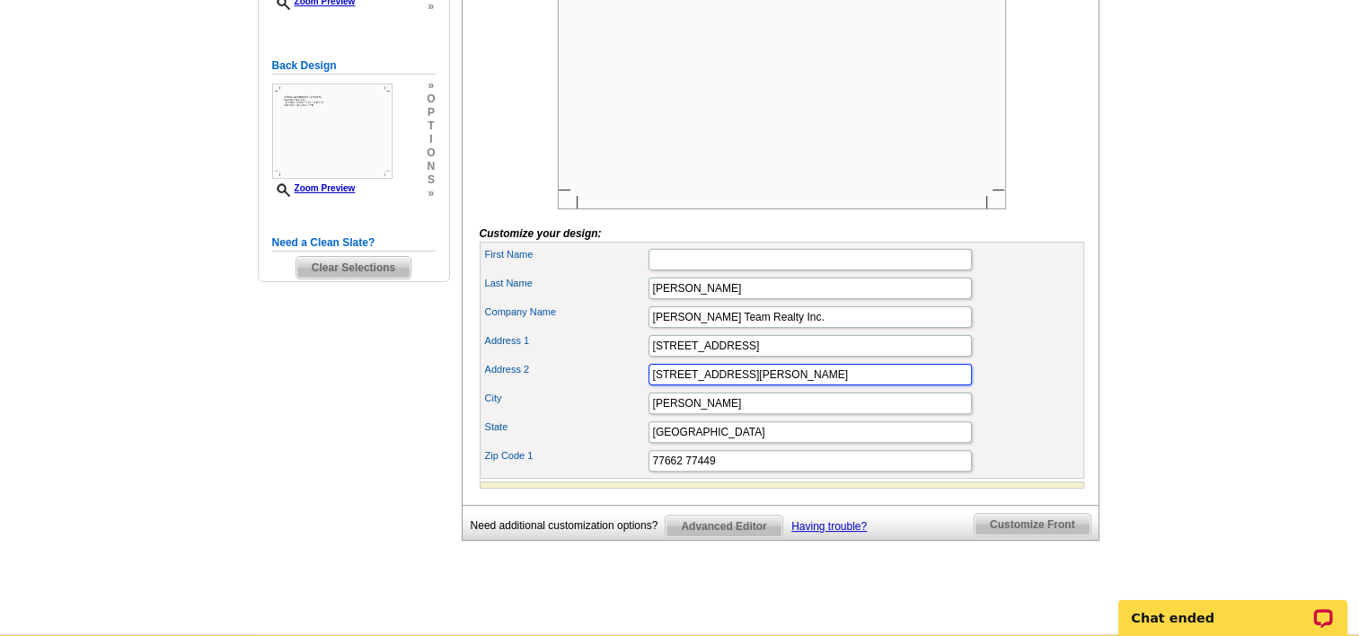
click at [786, 385] on input "6037 Fry Rd Ste 126-75" at bounding box center [810, 375] width 323 height 22
type input "6"
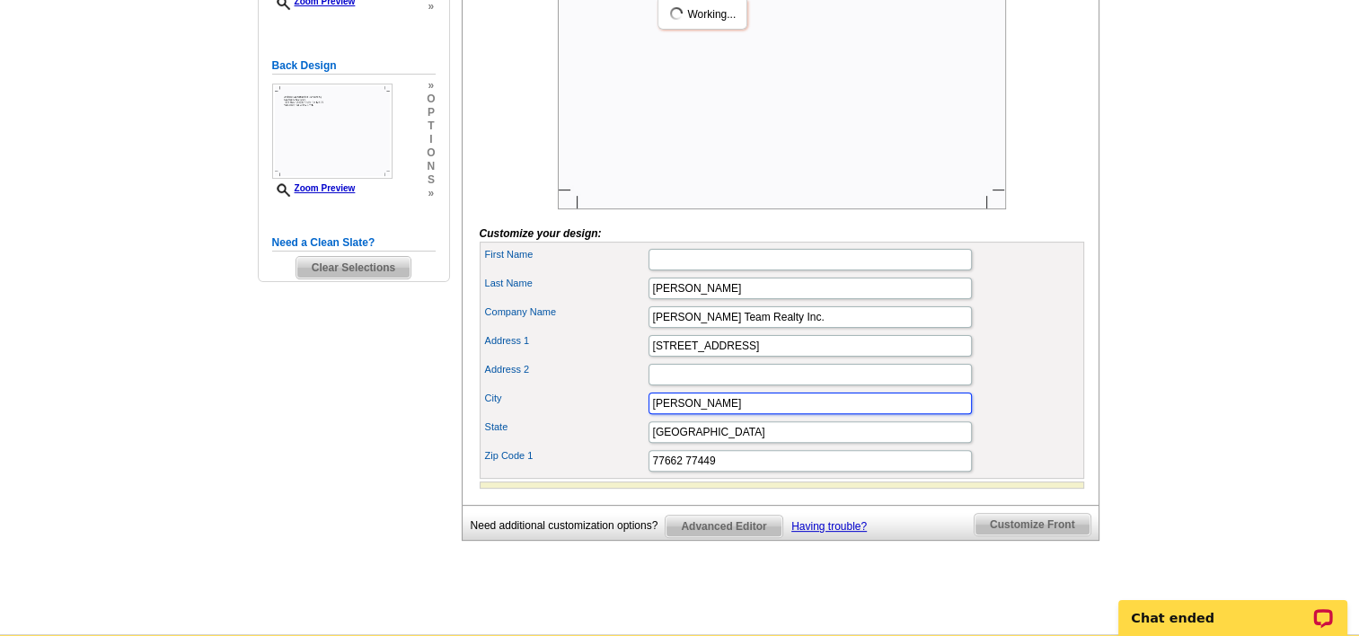
click at [740, 414] on input "Vidor Katy" at bounding box center [810, 404] width 323 height 22
type input "Vidor"
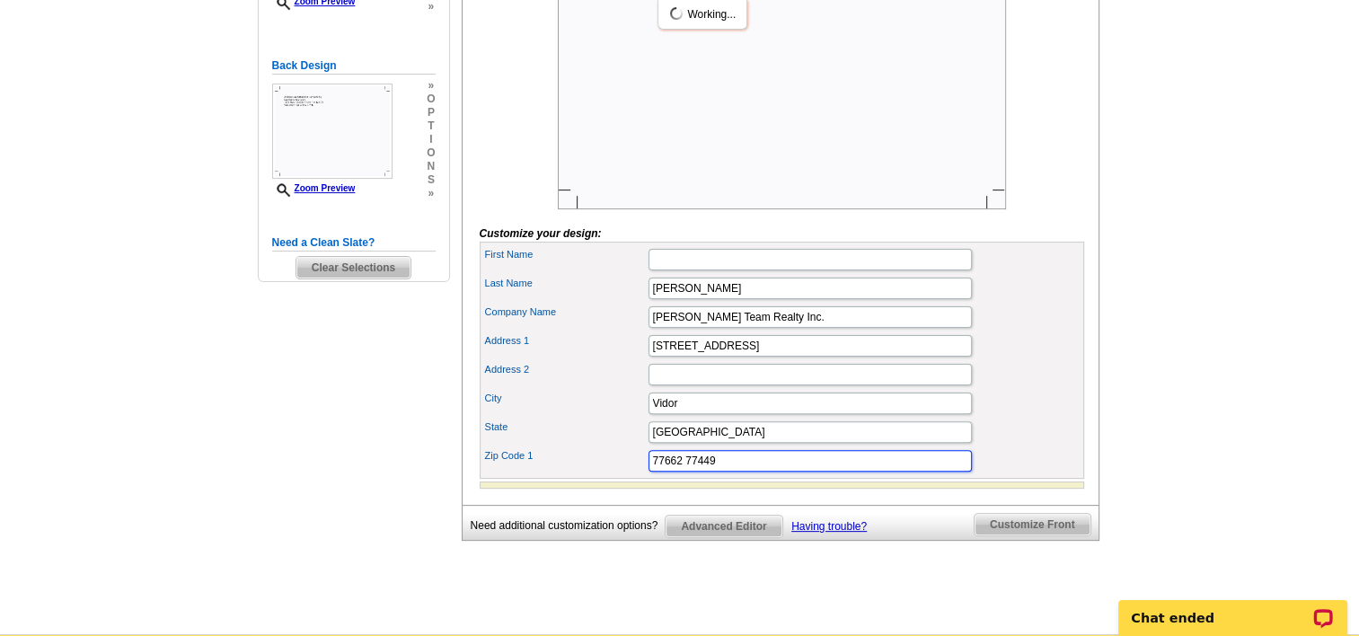
click at [730, 472] on input "77662 77449" at bounding box center [810, 461] width 323 height 22
type input "77662"
click at [677, 270] on input "First Name" at bounding box center [810, 260] width 323 height 22
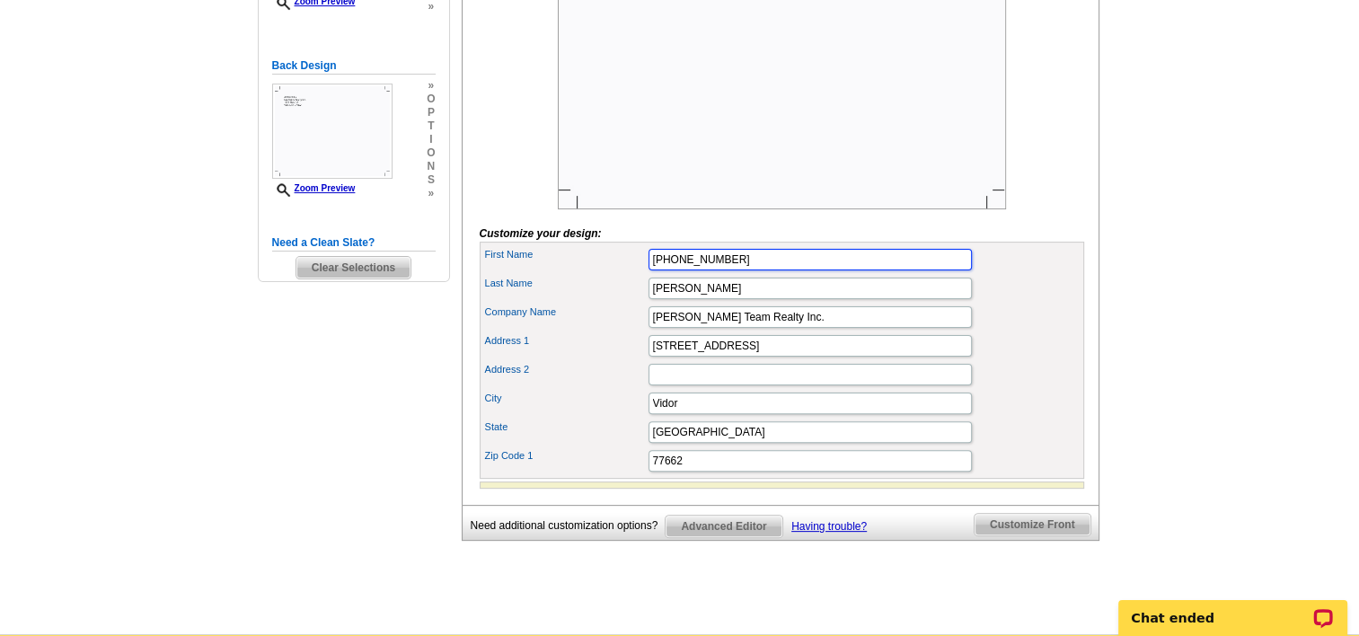
type input "713-589-2220"
click at [1031, 447] on div "State TX" at bounding box center [782, 432] width 598 height 29
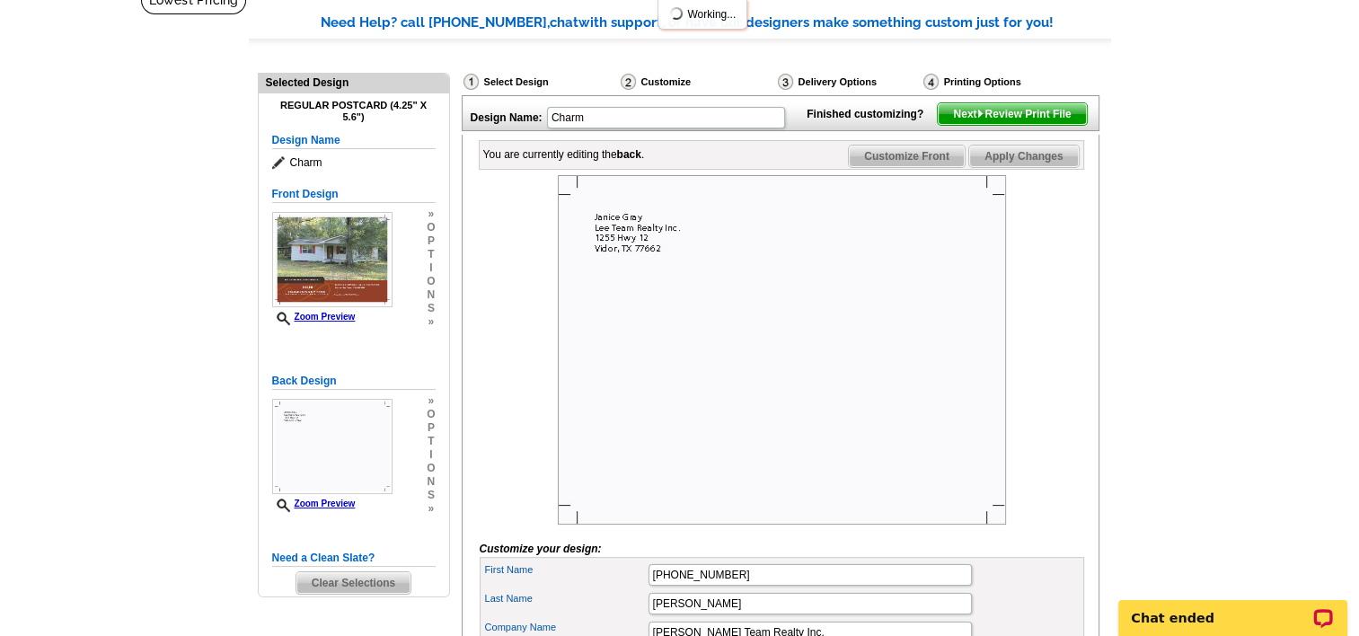
scroll to position [0, 0]
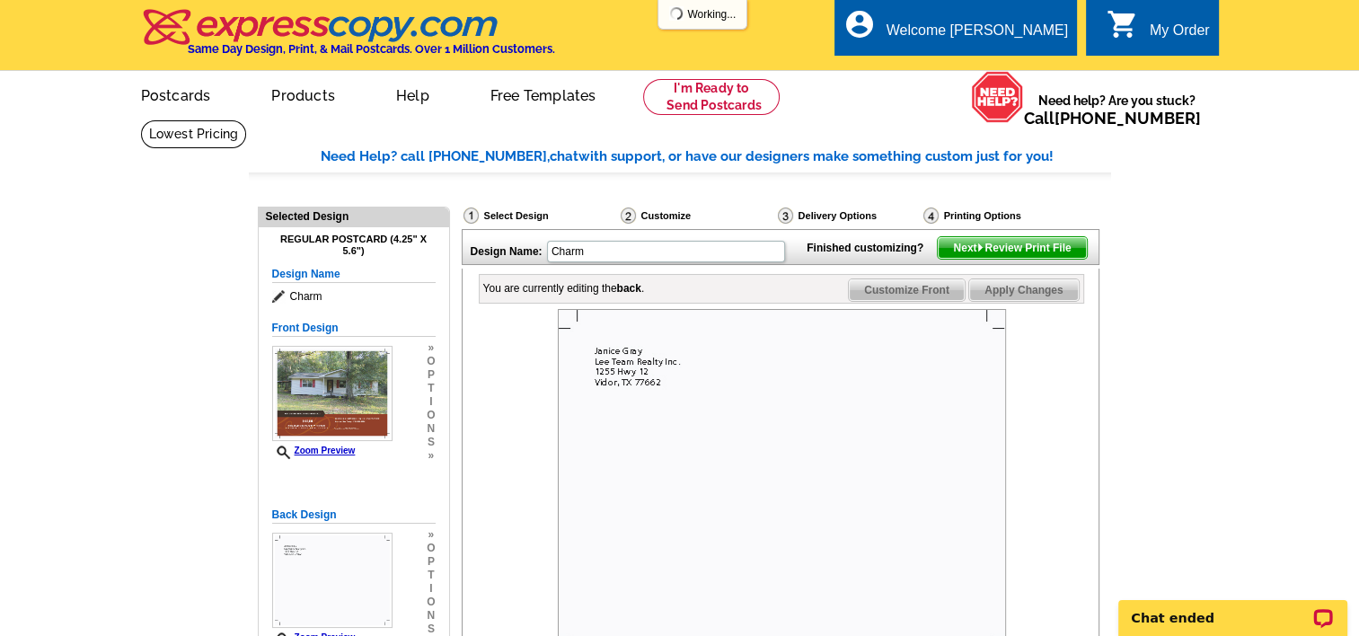
click at [1021, 301] on span "Apply Changes" at bounding box center [1023, 290] width 109 height 22
click at [1006, 259] on span "Next Review Print File" at bounding box center [1012, 248] width 148 height 22
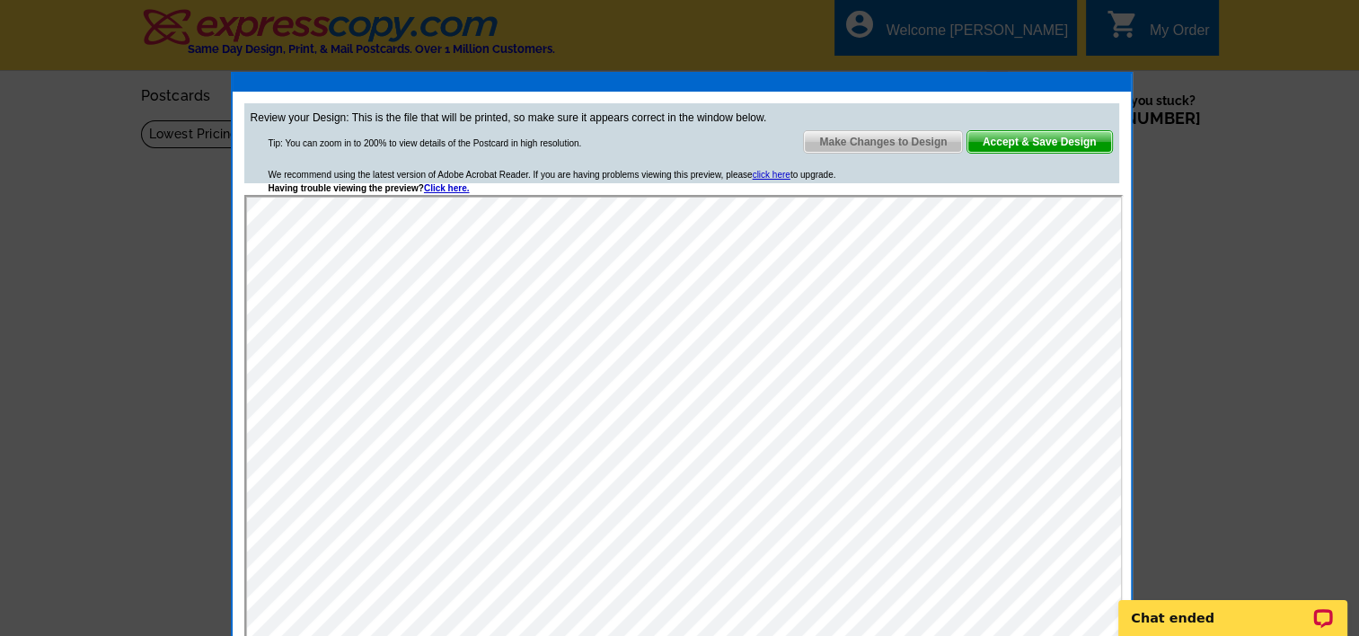
click at [894, 117] on div "Review your Design: This is the file that will be printed, so make sure it appe…" at bounding box center [681, 143] width 875 height 80
click at [1020, 136] on span "Accept & Save Design" at bounding box center [1040, 142] width 145 height 22
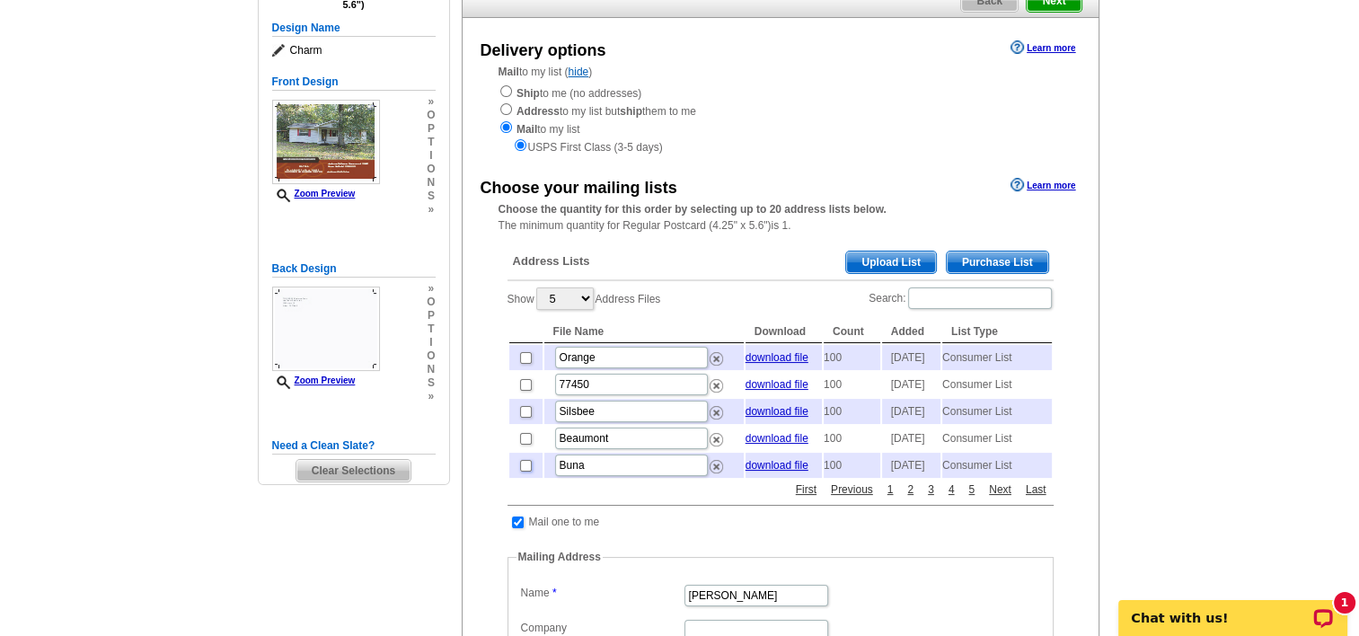
click at [524, 472] on input "checkbox" at bounding box center [526, 466] width 12 height 12
checkbox input "true"
click at [513, 528] on input "checkbox" at bounding box center [518, 523] width 12 height 12
checkbox input "false"
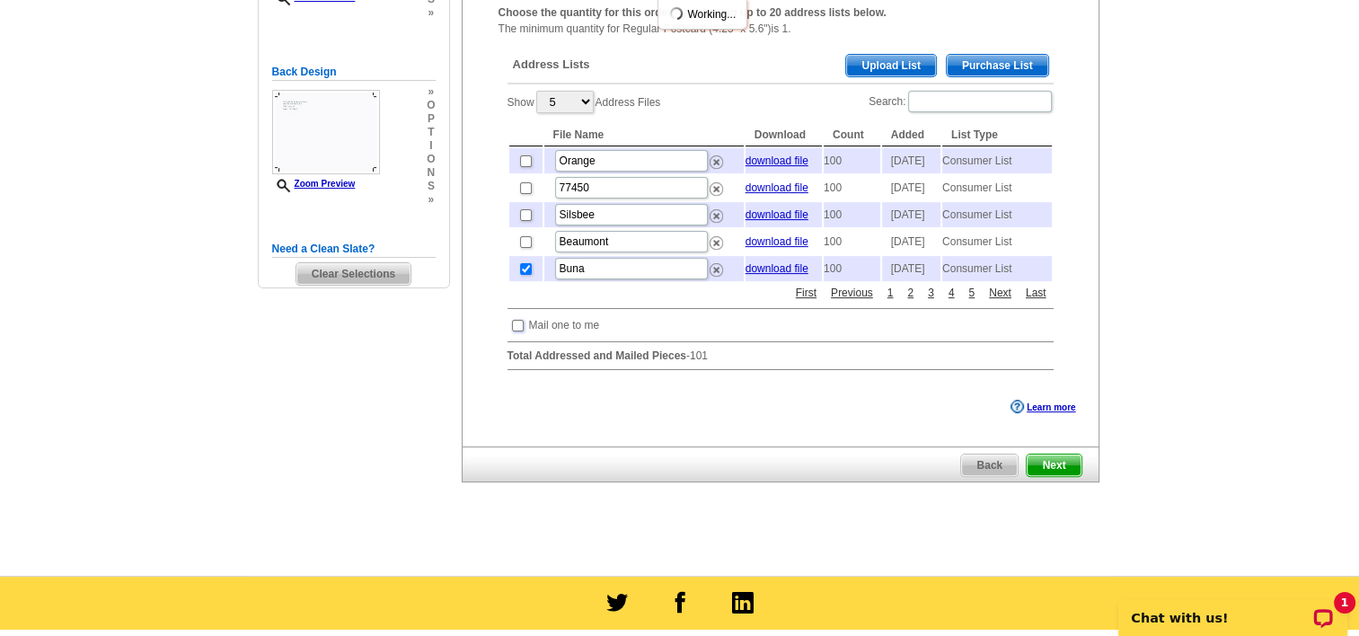
scroll to position [539, 0]
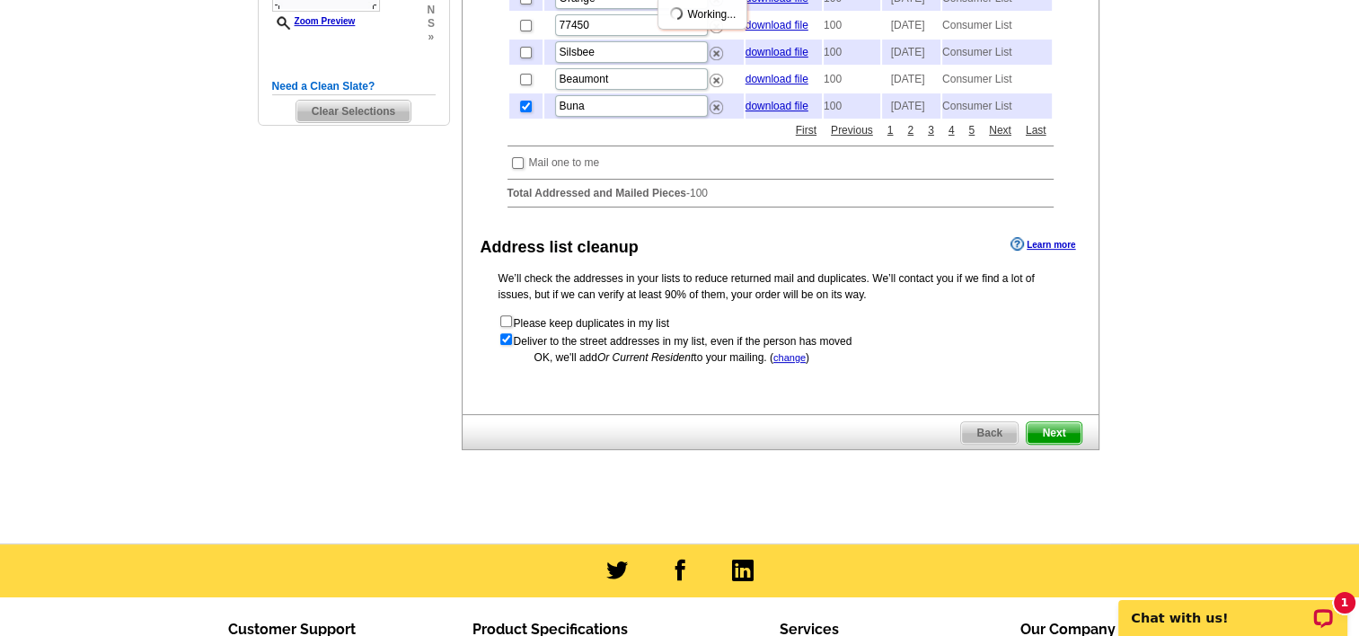
click at [1041, 444] on span "Next" at bounding box center [1054, 433] width 54 height 22
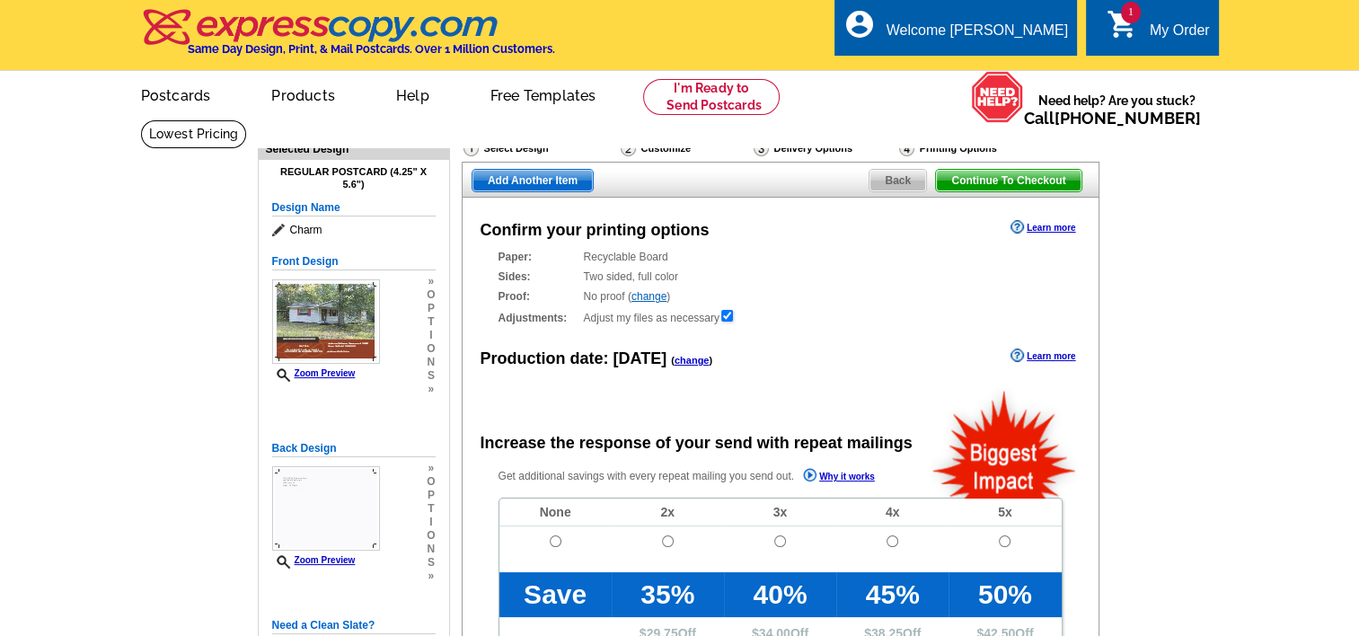
radio input "false"
click at [550, 542] on input "radio" at bounding box center [556, 542] width 12 height 12
radio input "true"
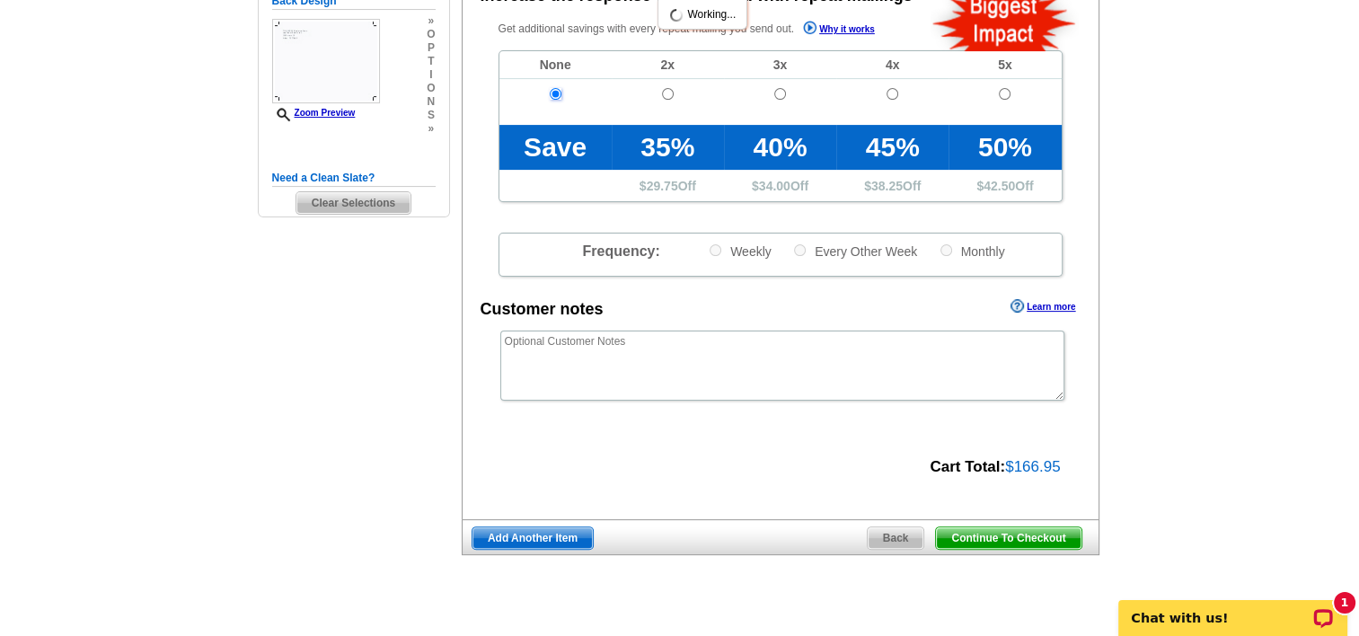
scroll to position [449, 0]
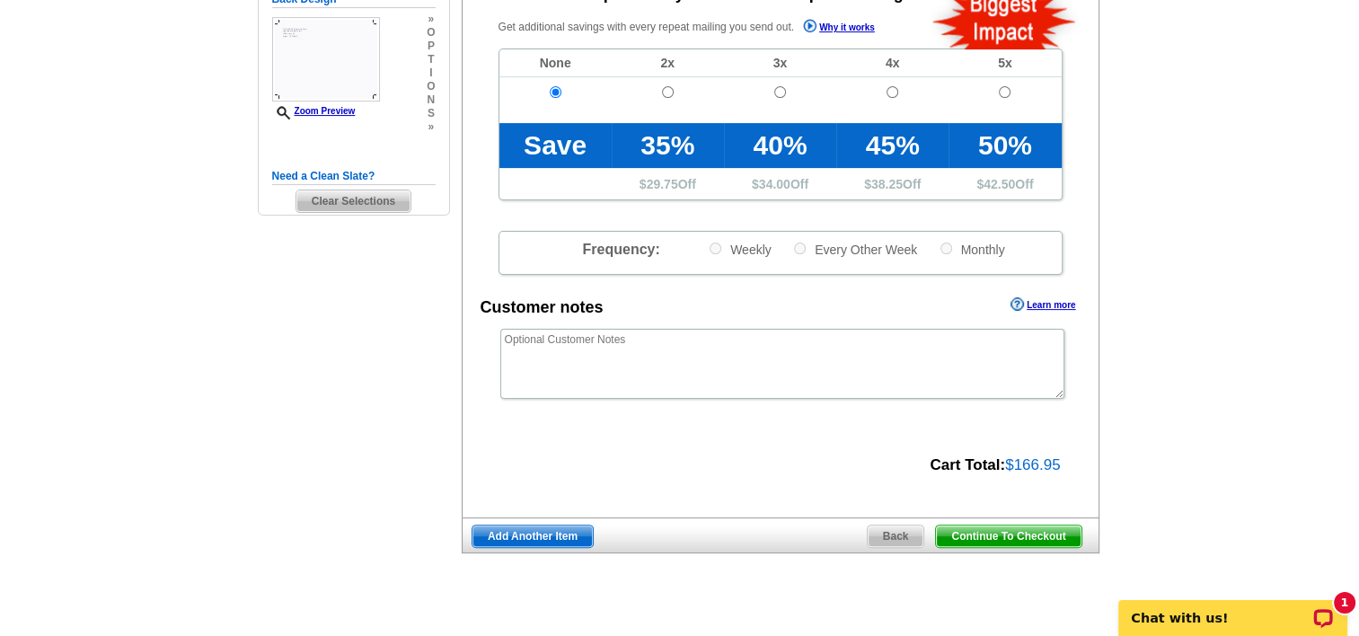
click at [1005, 538] on span "Continue To Checkout" at bounding box center [1008, 537] width 145 height 22
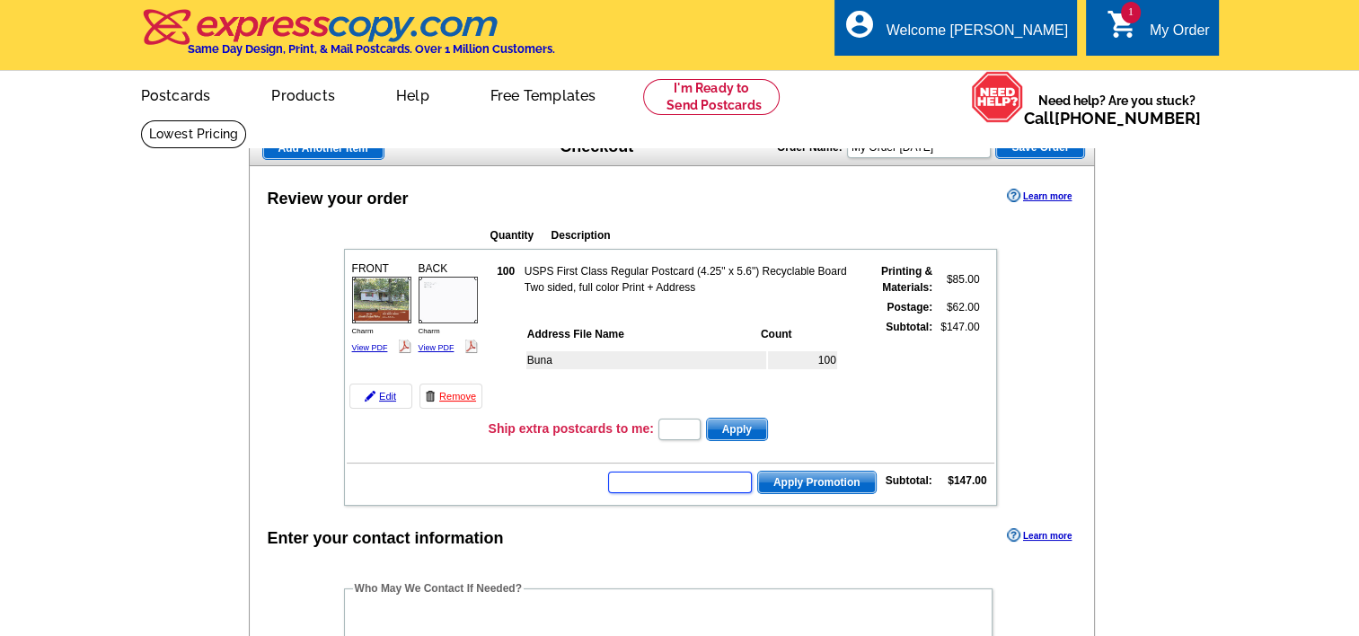
click at [672, 474] on input "text" at bounding box center [680, 483] width 144 height 22
click at [676, 474] on input "text" at bounding box center [680, 483] width 144 height 22
type input "chat20"
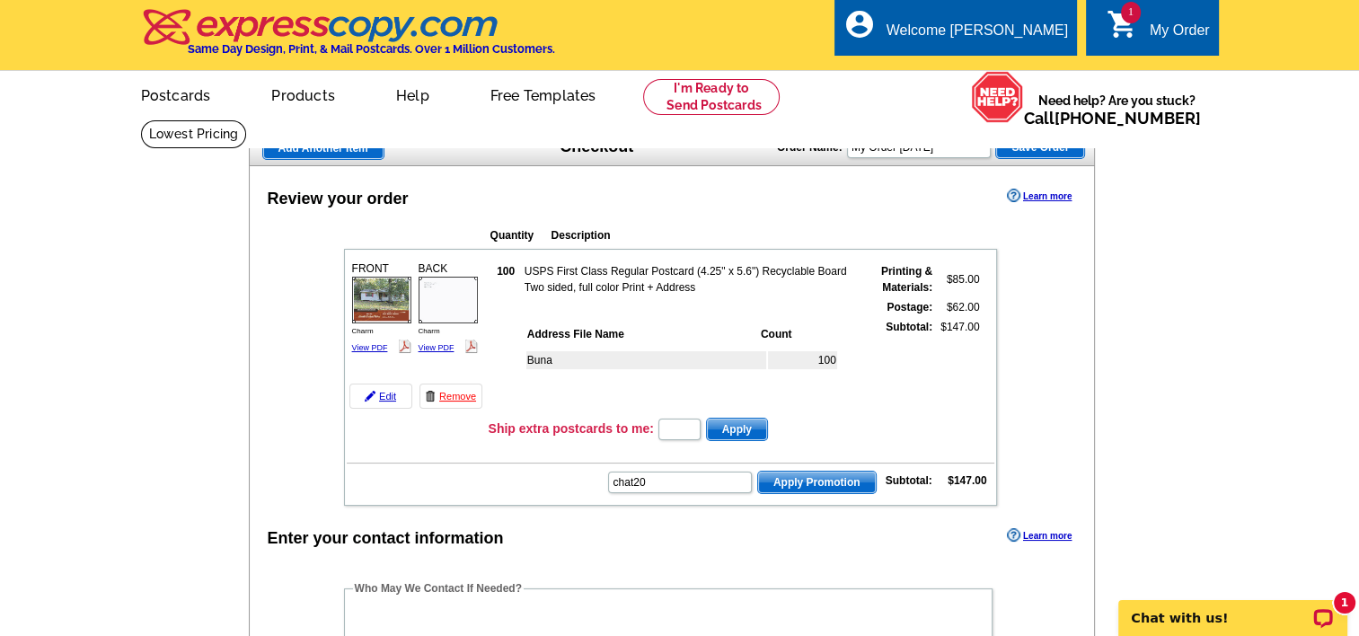
click at [807, 472] on span "Apply Promotion" at bounding box center [817, 483] width 118 height 22
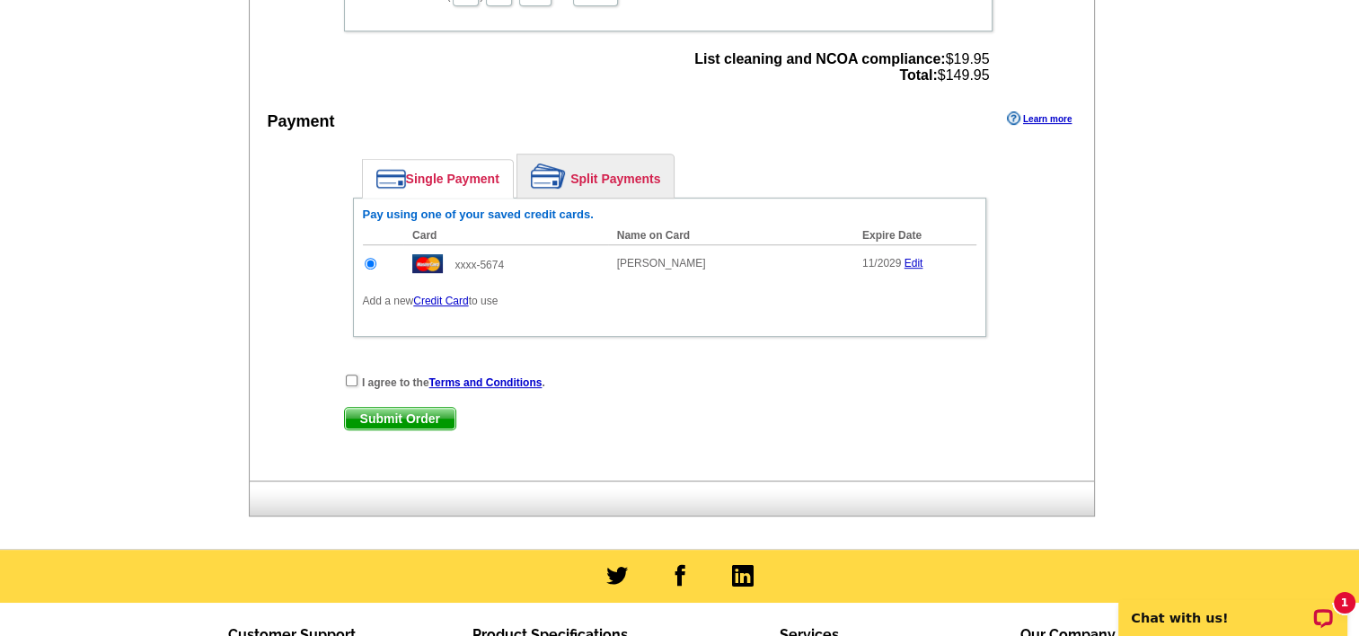
scroll to position [809, 0]
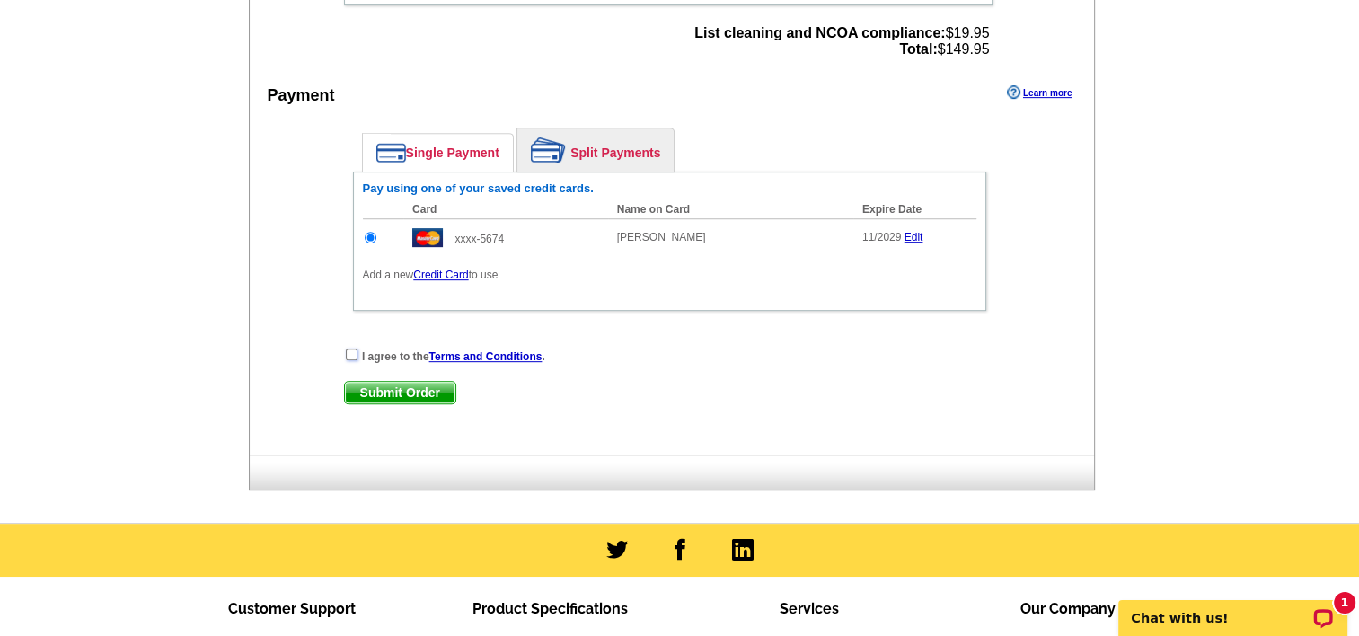
click at [350, 349] on input "checkbox" at bounding box center [352, 355] width 12 height 12
checkbox input "true"
click at [391, 382] on span "Submit Order" at bounding box center [400, 393] width 111 height 22
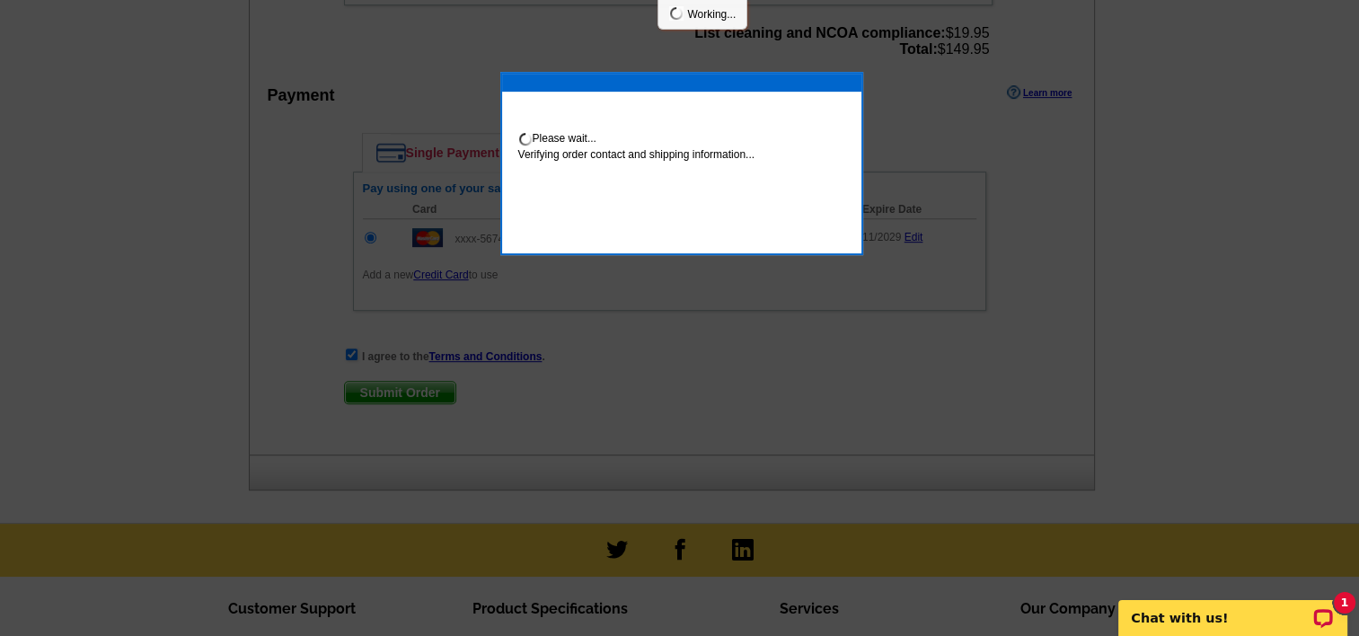
scroll to position [899, 0]
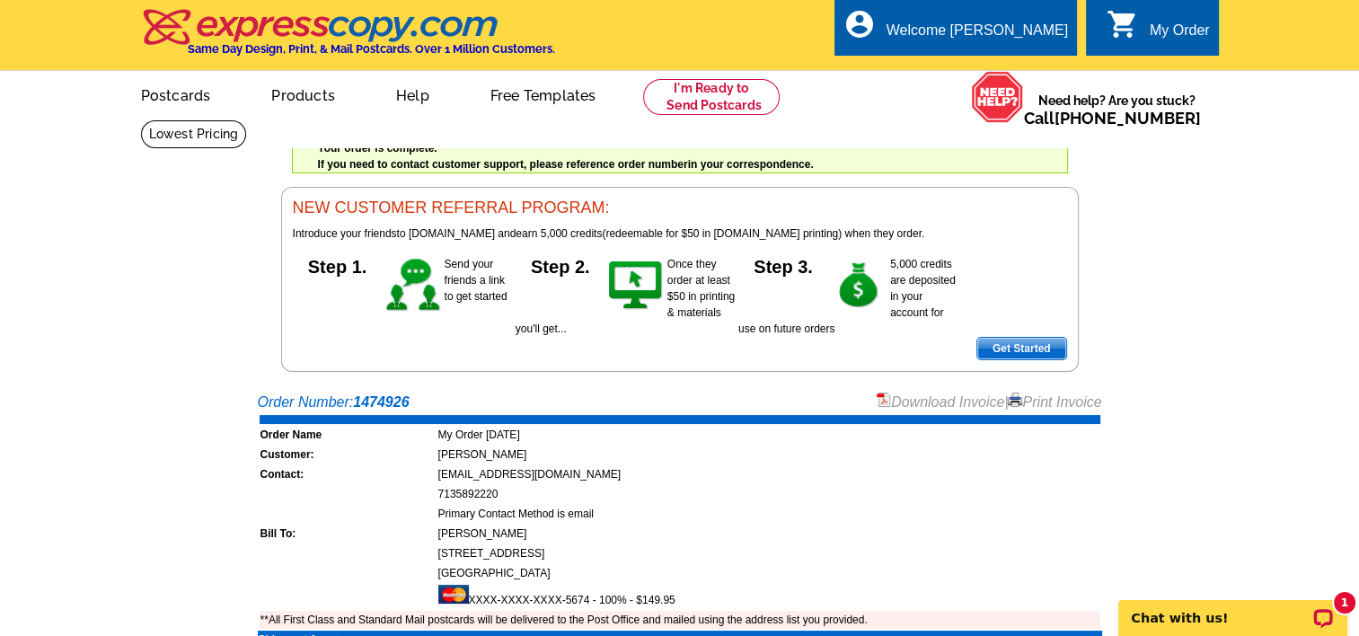
click at [915, 401] on link "Download Invoice" at bounding box center [941, 401] width 128 height 15
click at [1030, 99] on link "Logout" at bounding box center [1039, 101] width 46 height 16
